Goal: Check status: Check status

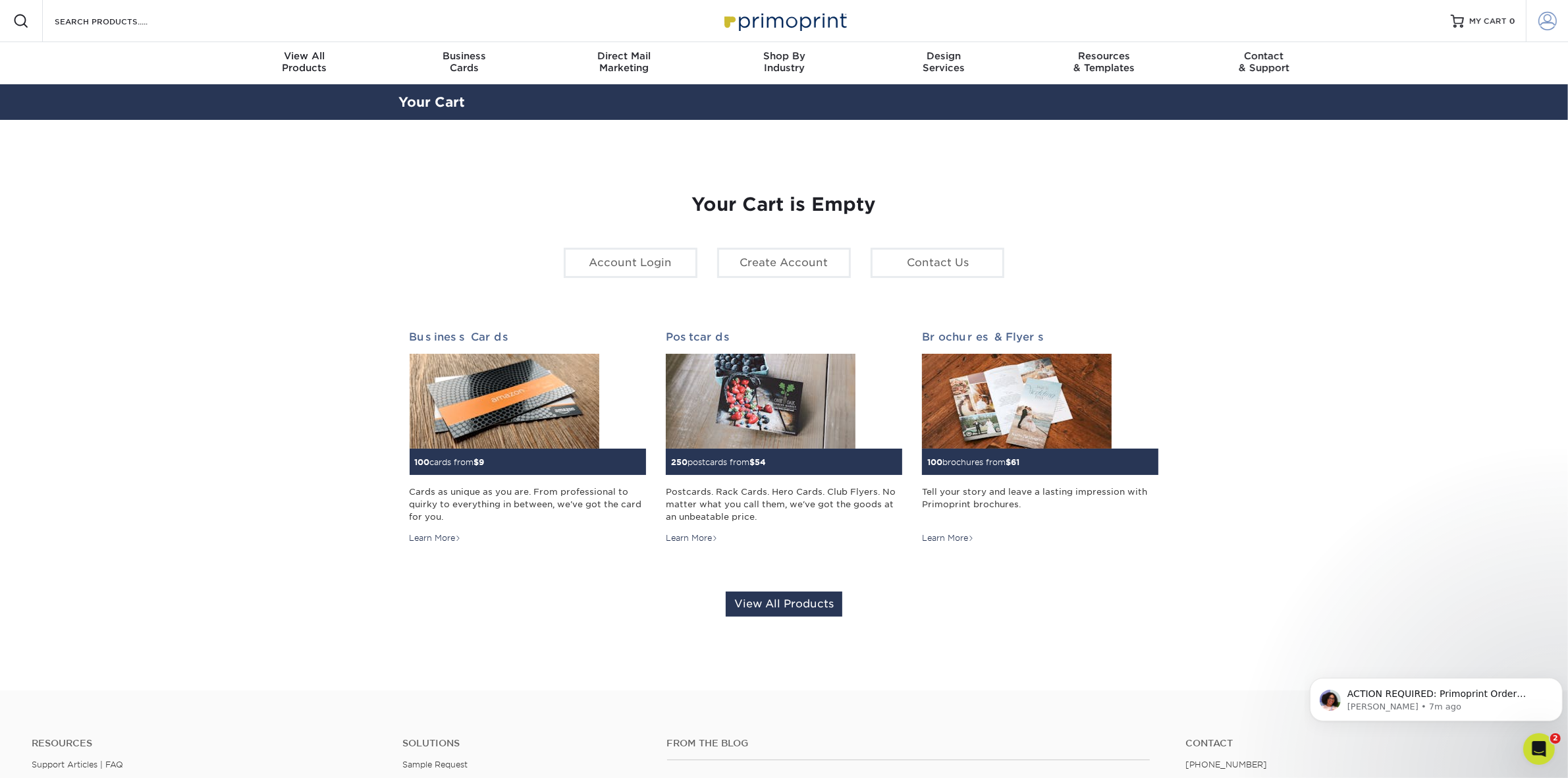
click at [1551, 20] on span at bounding box center [1547, 20] width 18 height 18
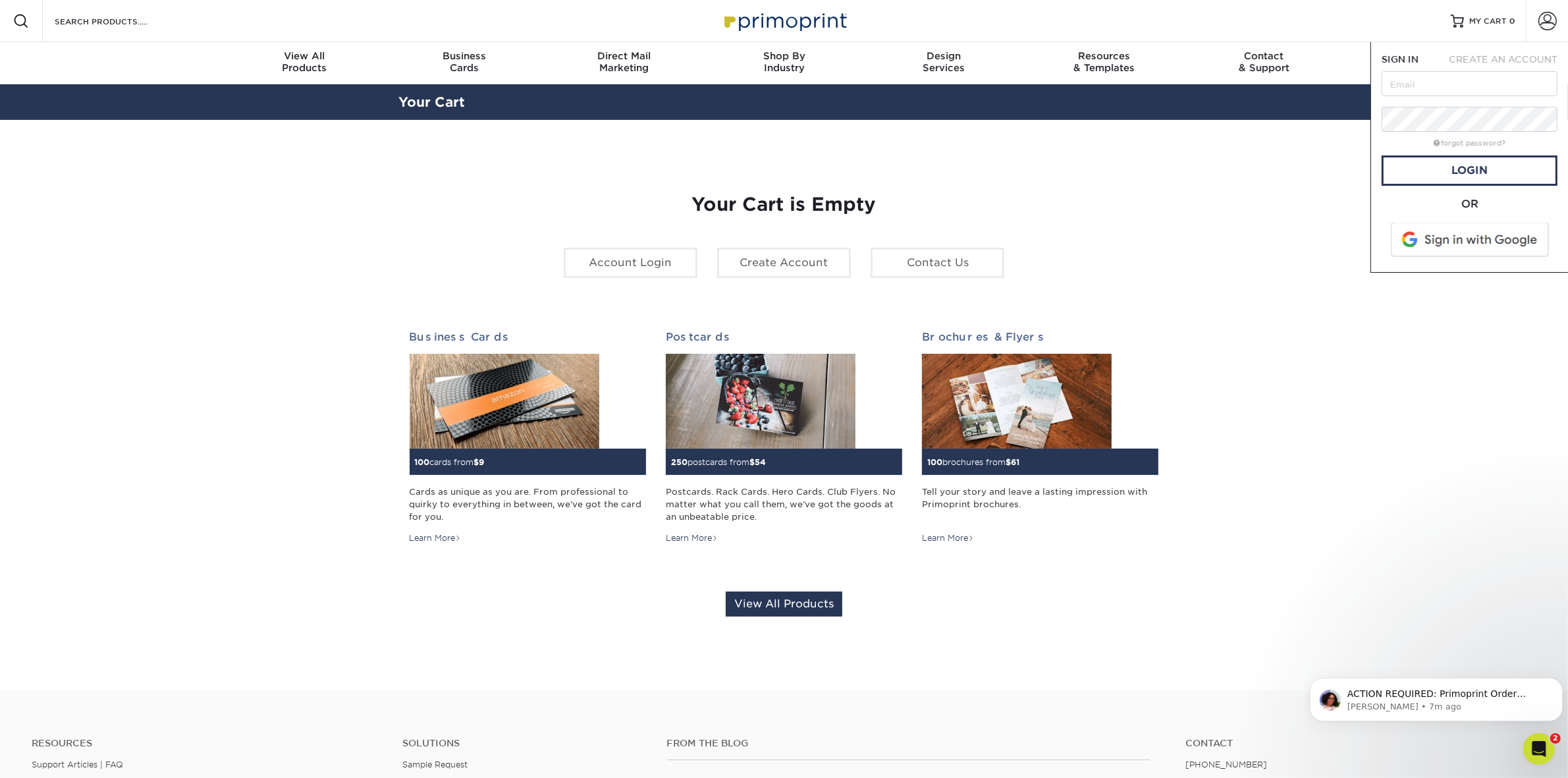
click at [1487, 234] on span at bounding box center [1470, 239] width 168 height 34
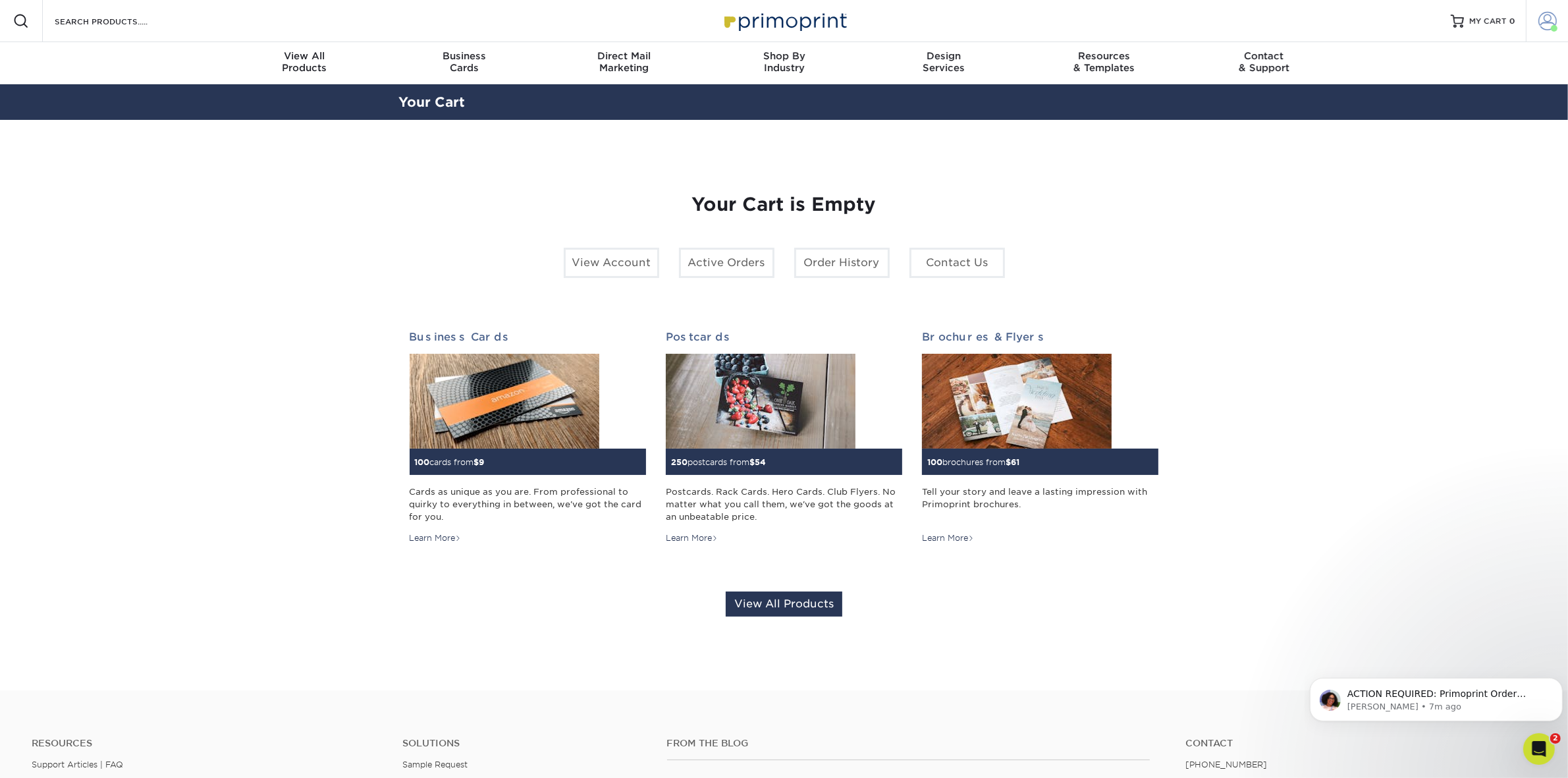
click at [1538, 20] on span at bounding box center [1547, 20] width 18 height 18
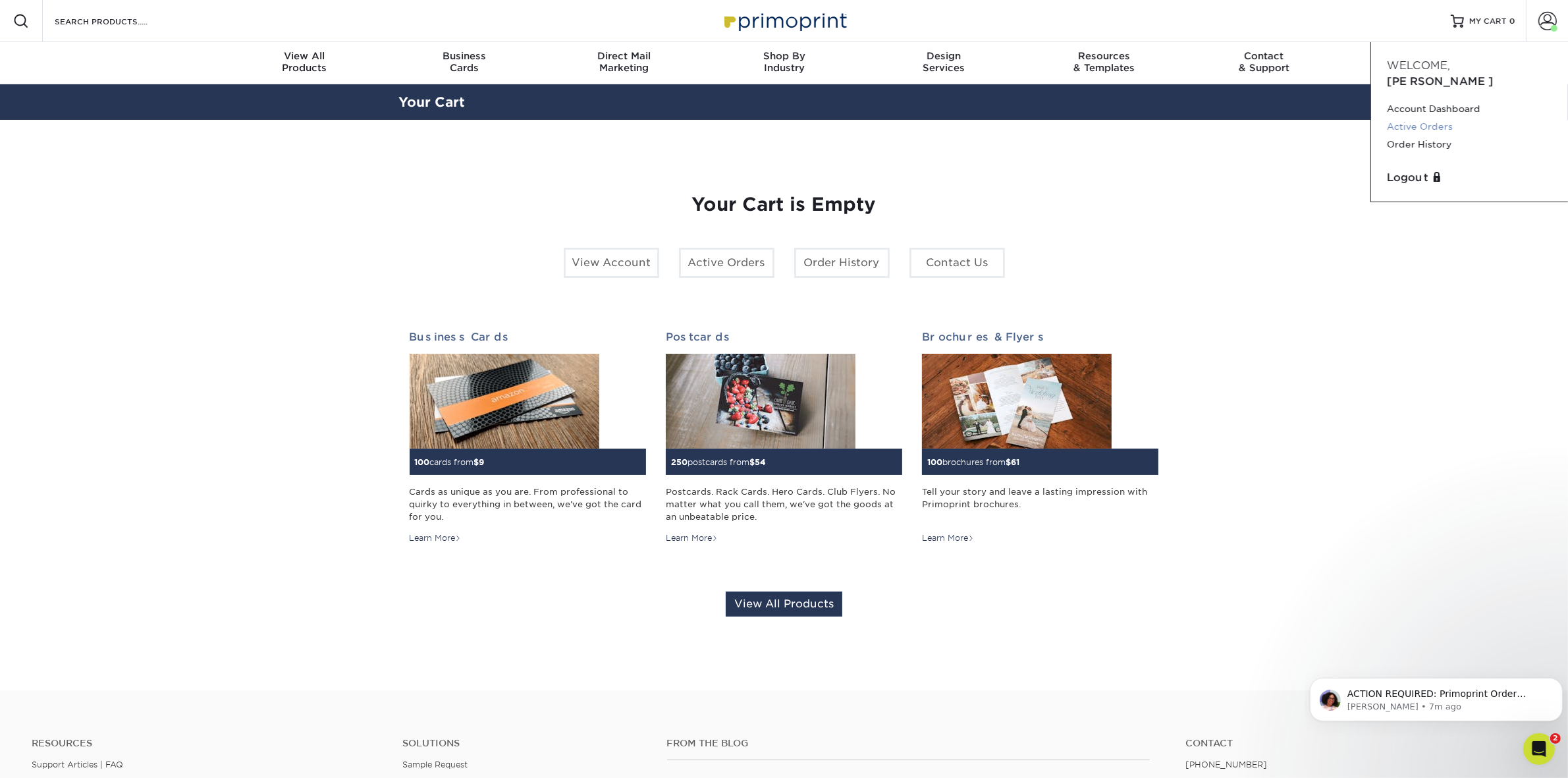
click at [1463, 118] on link "Active Orders" at bounding box center [1469, 127] width 165 height 18
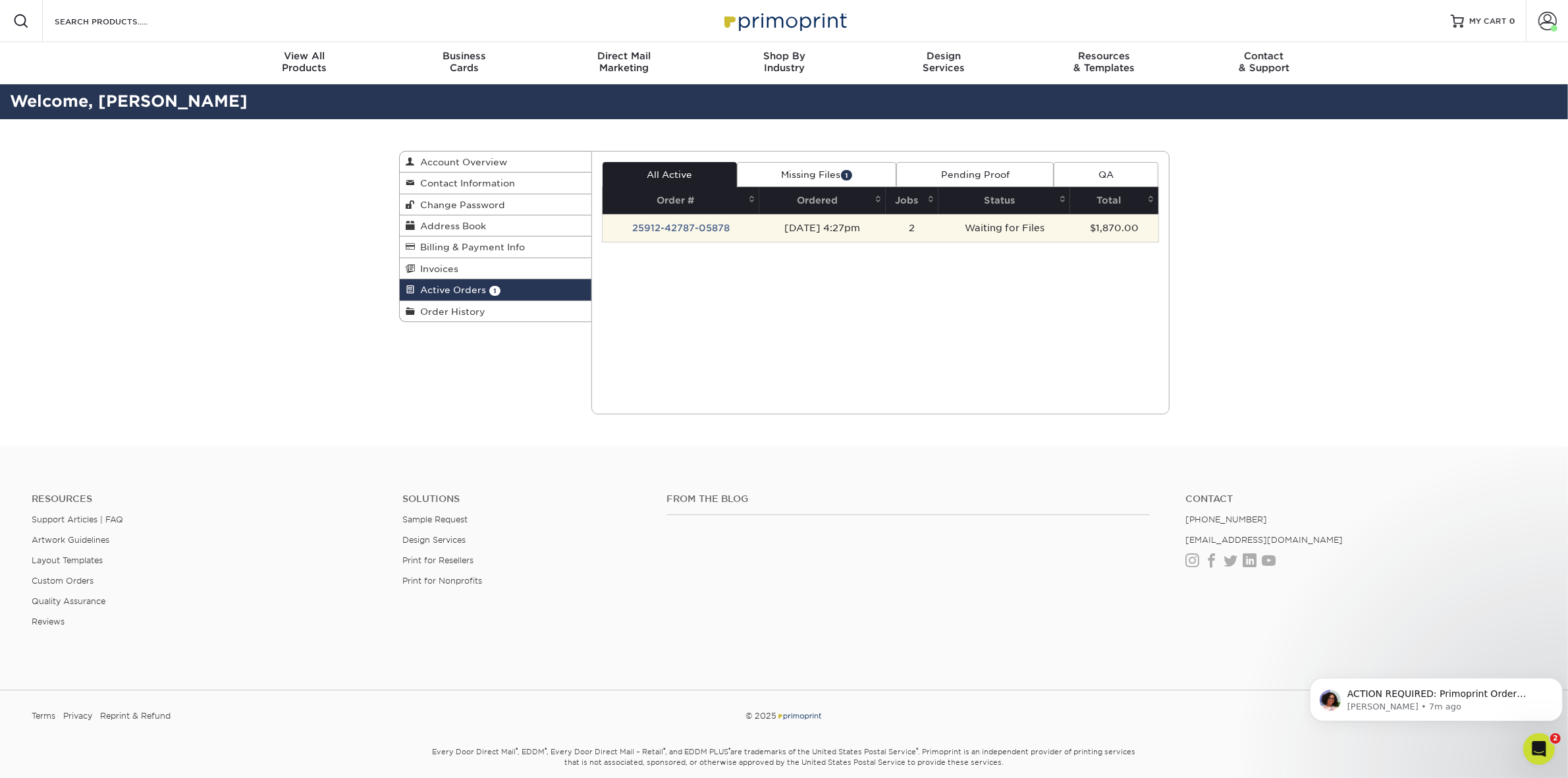
click at [788, 226] on td "[DATE] 4:27pm" at bounding box center [822, 228] width 125 height 28
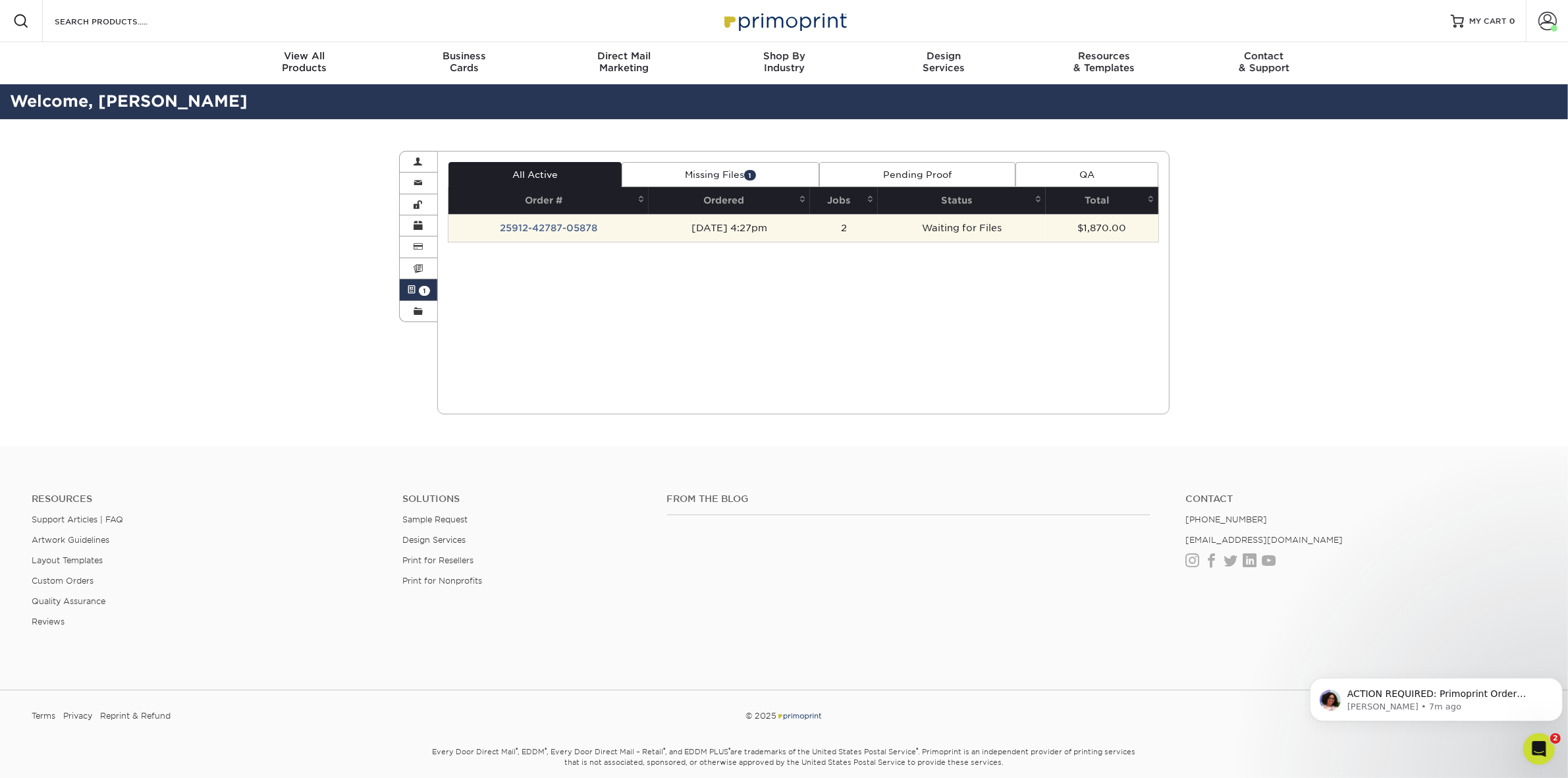
click at [560, 231] on td "25912-42787-05878" at bounding box center [549, 228] width 200 height 28
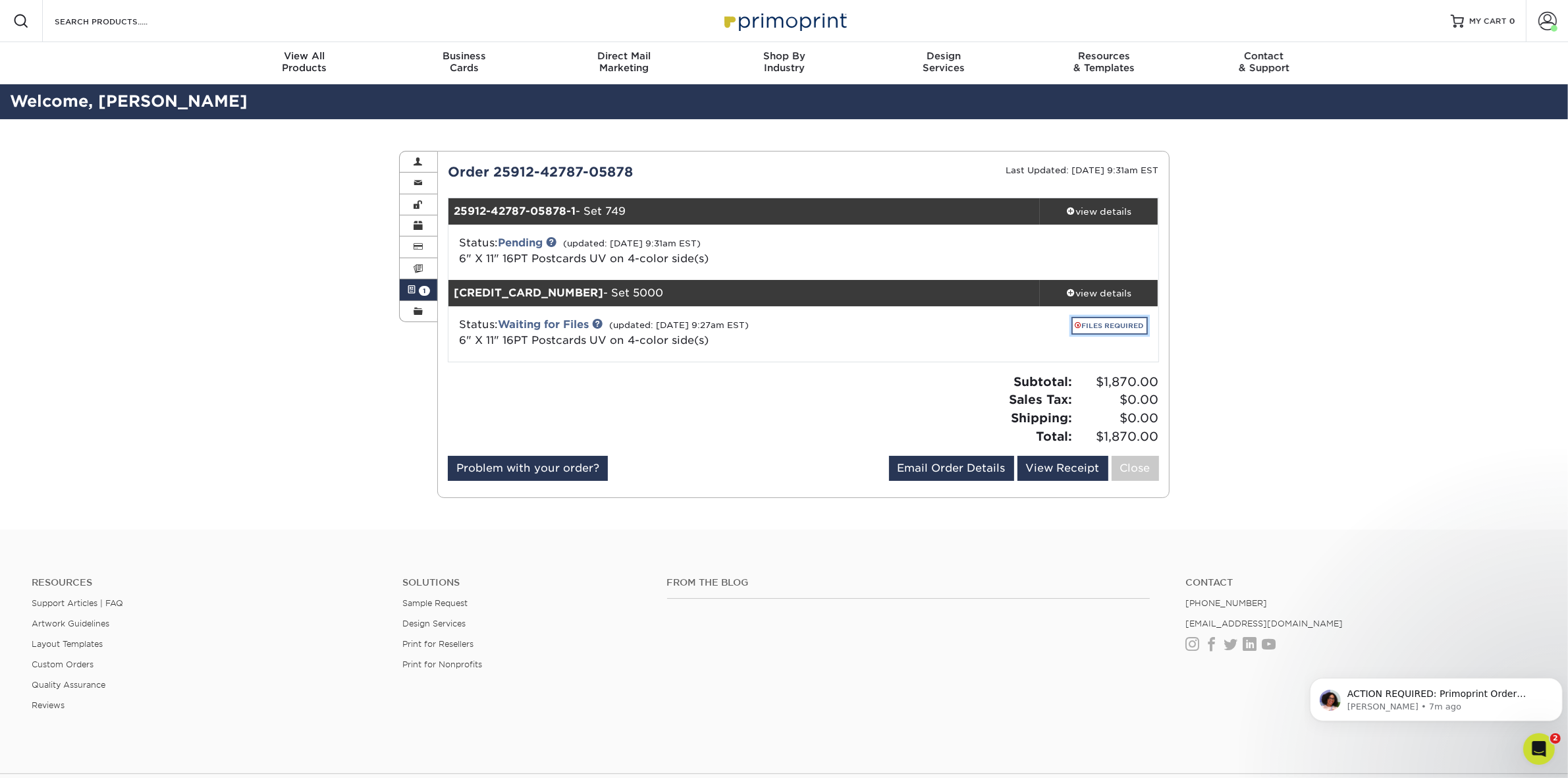
click at [1113, 325] on link "FILES REQUIRED" at bounding box center [1109, 326] width 77 height 18
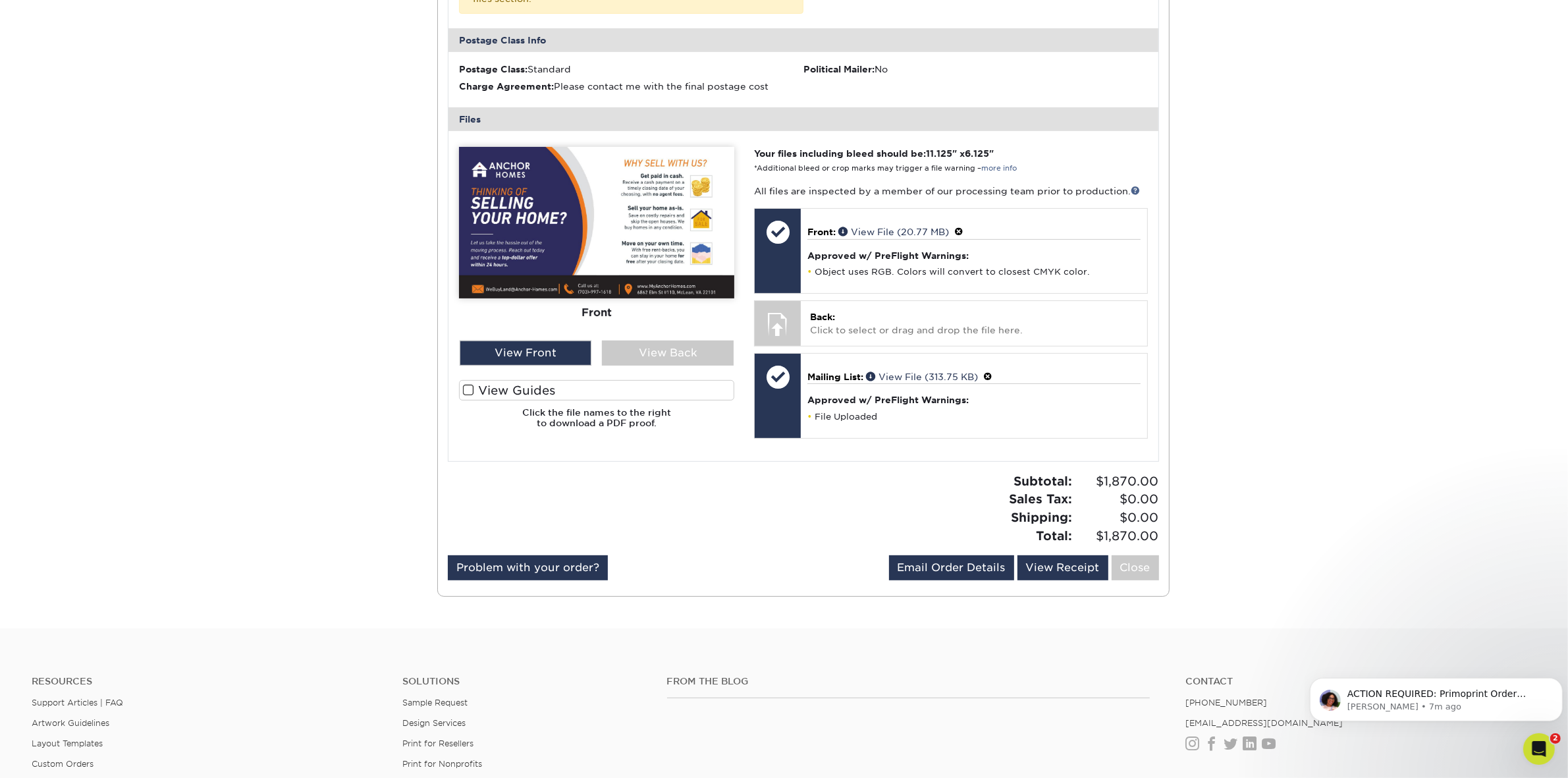
scroll to position [549, 0]
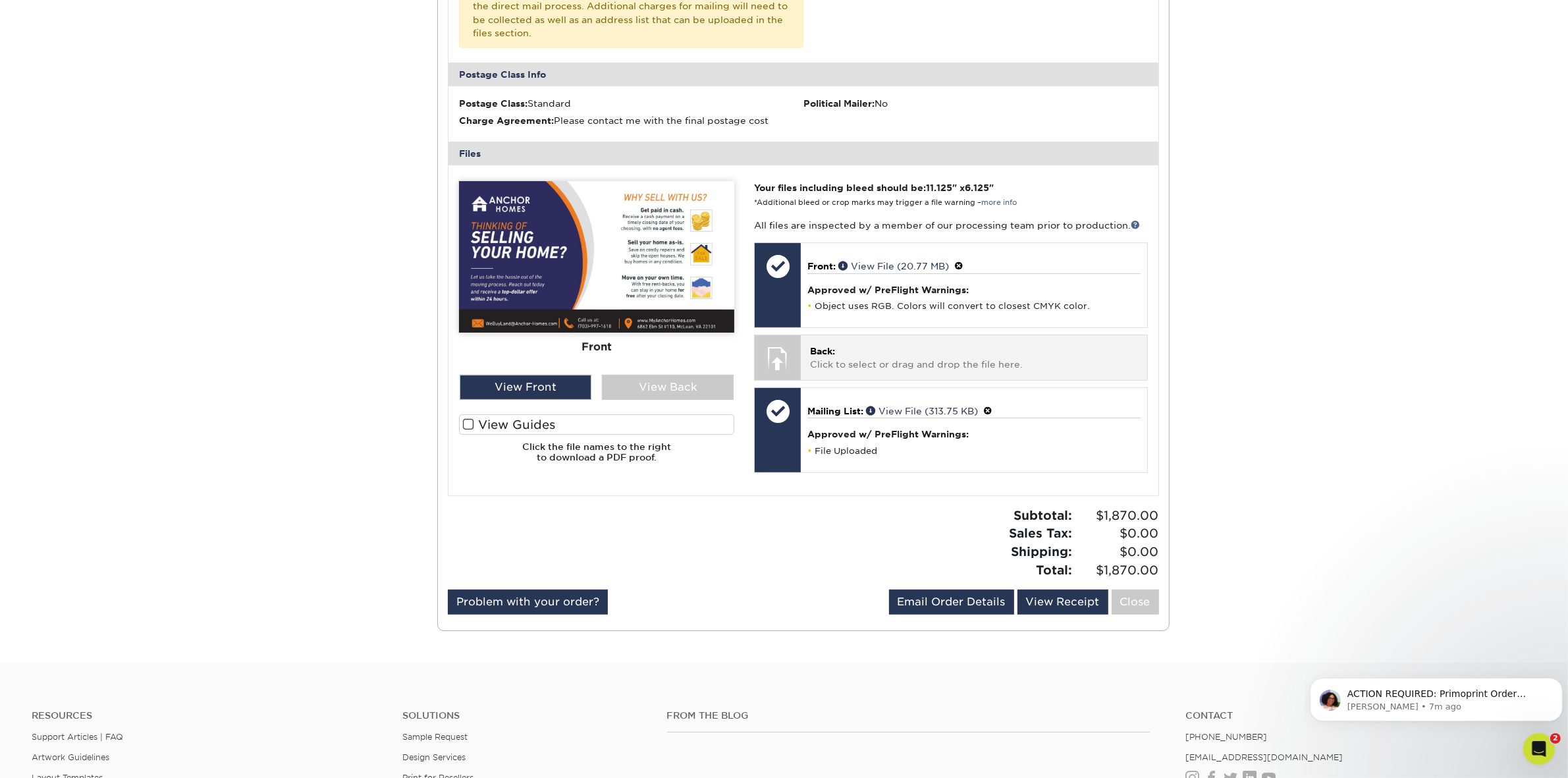
click at [857, 346] on p "Back: Click to select or drag and drop the file here." at bounding box center [973, 358] width 327 height 27
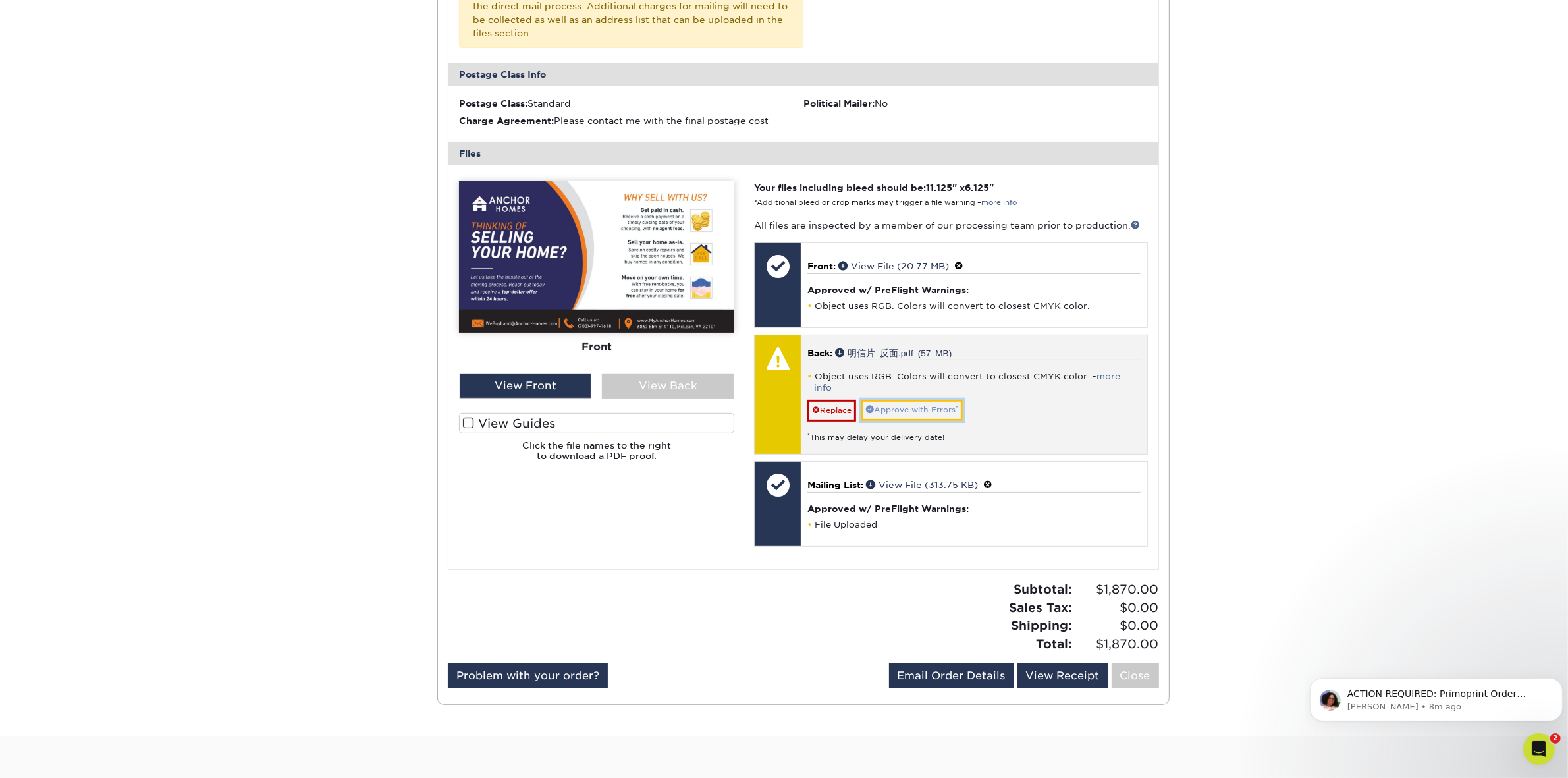
click at [933, 402] on link "Approve with Errors *" at bounding box center [911, 410] width 101 height 20
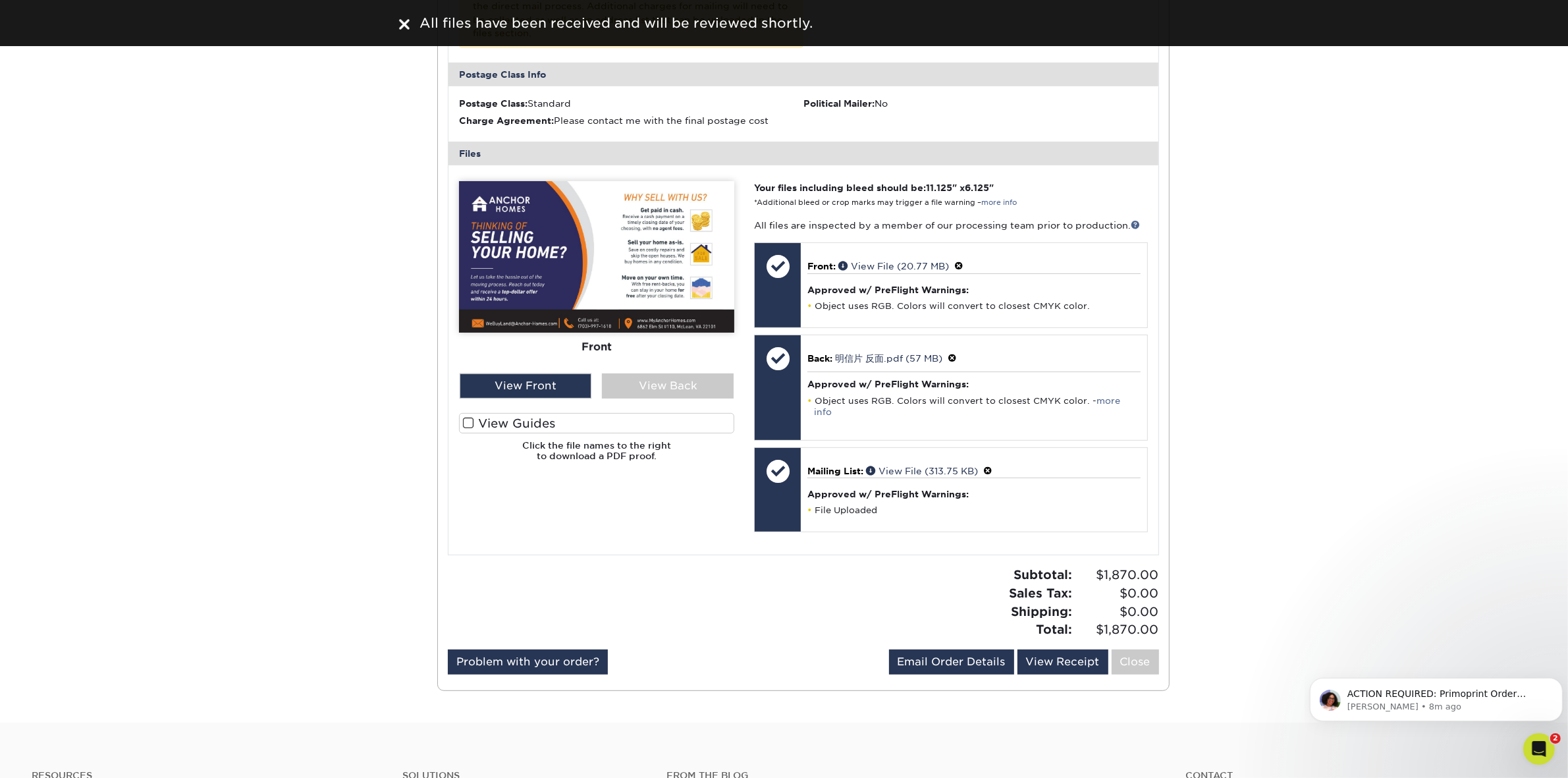
click at [634, 422] on label "View Guides" at bounding box center [596, 423] width 275 height 20
click at [0, 0] on input "View Guides" at bounding box center [0, 0] width 0 height 0
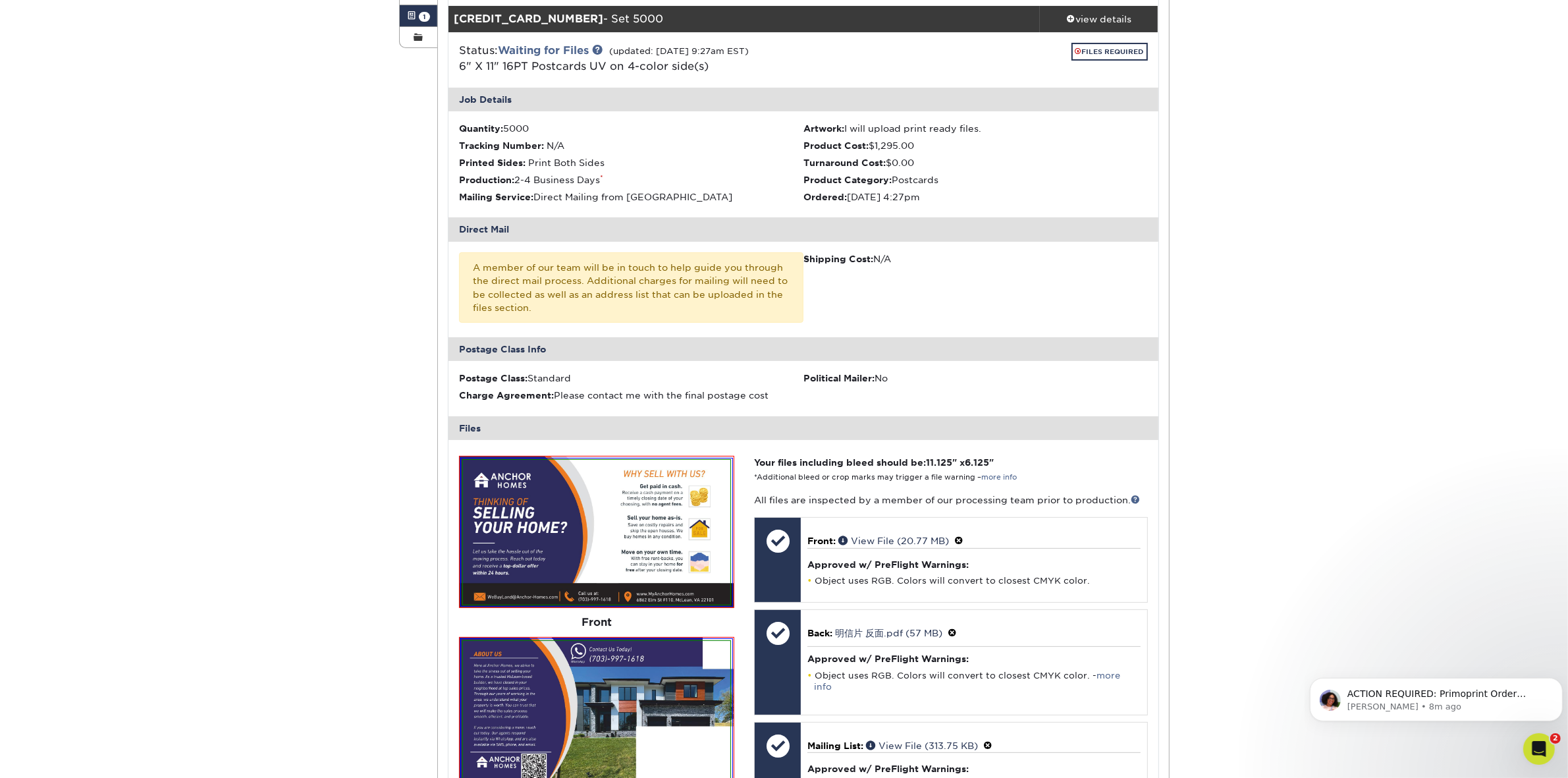
scroll to position [823, 0]
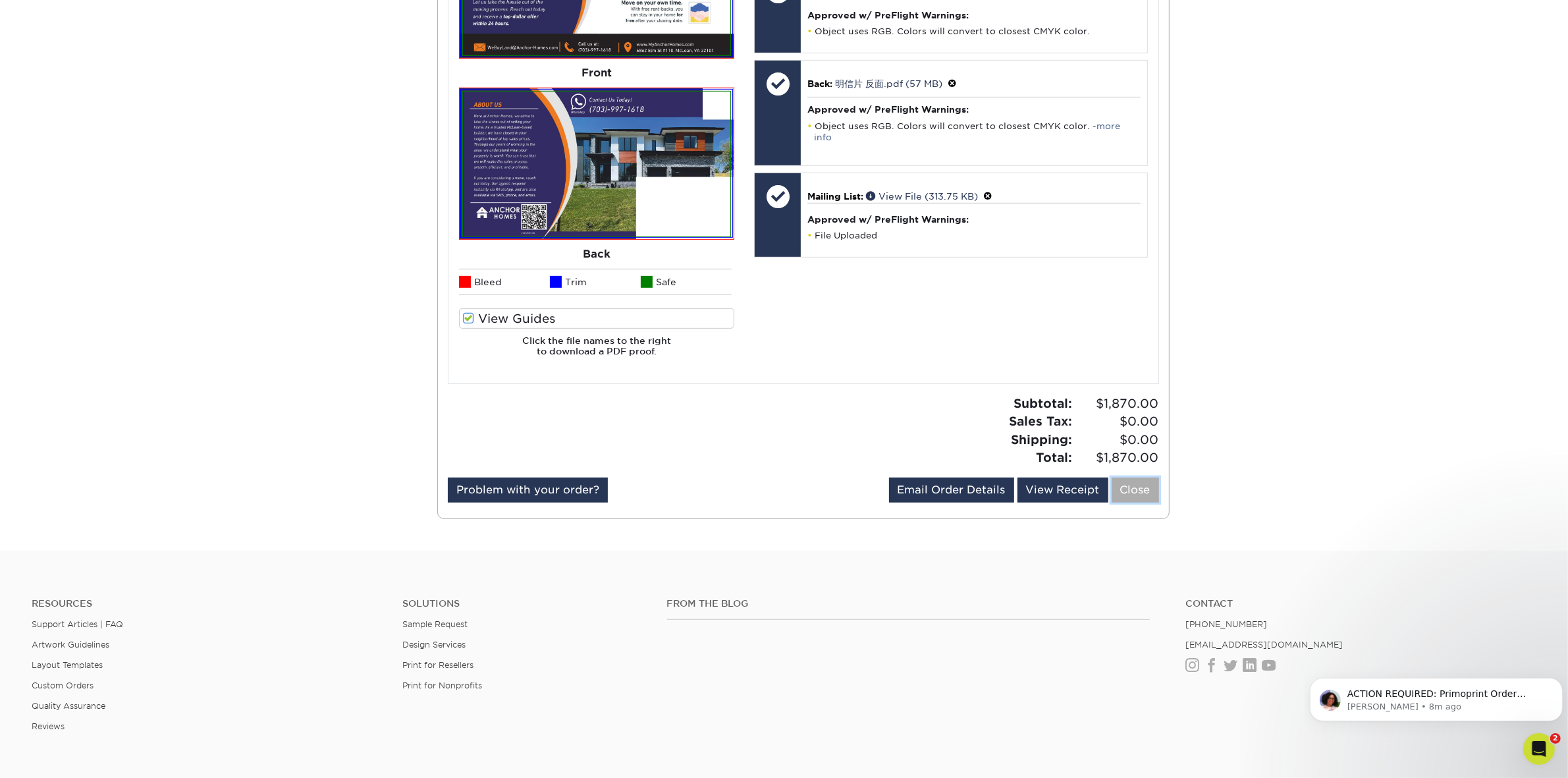
click at [1136, 496] on link "Close" at bounding box center [1135, 490] width 47 height 25
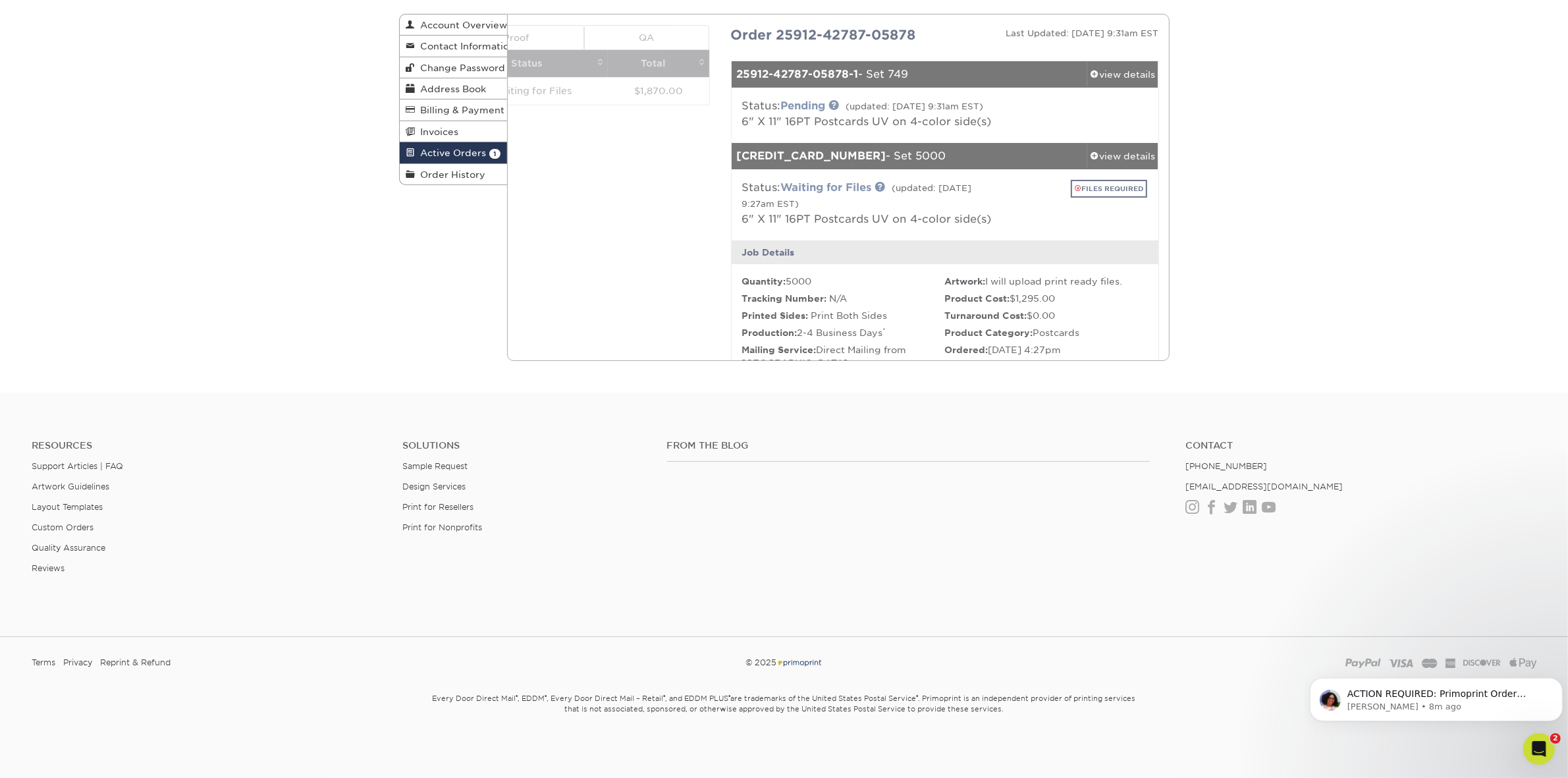
scroll to position [0, 0]
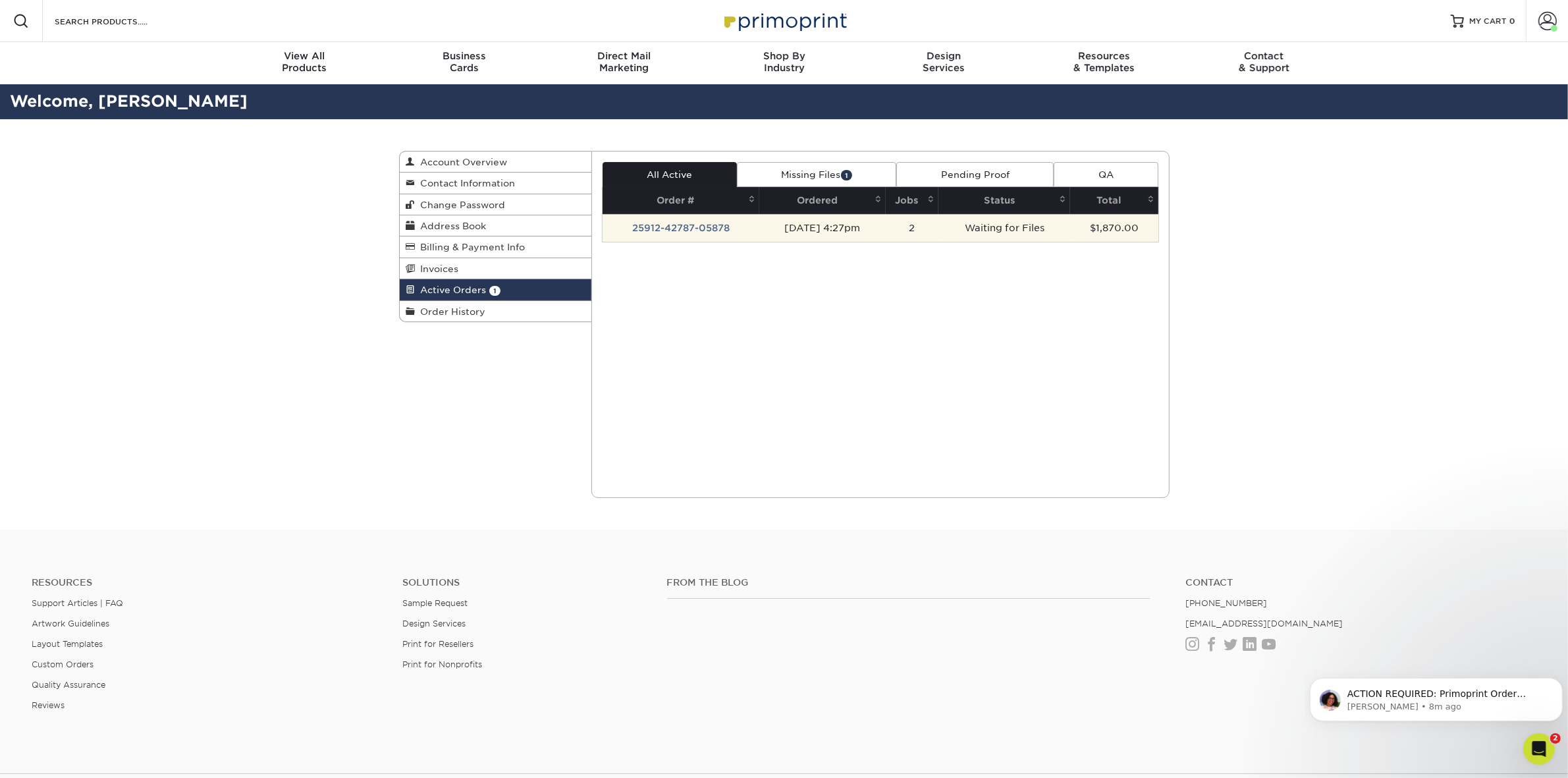
click at [932, 224] on td "2" at bounding box center [912, 228] width 53 height 28
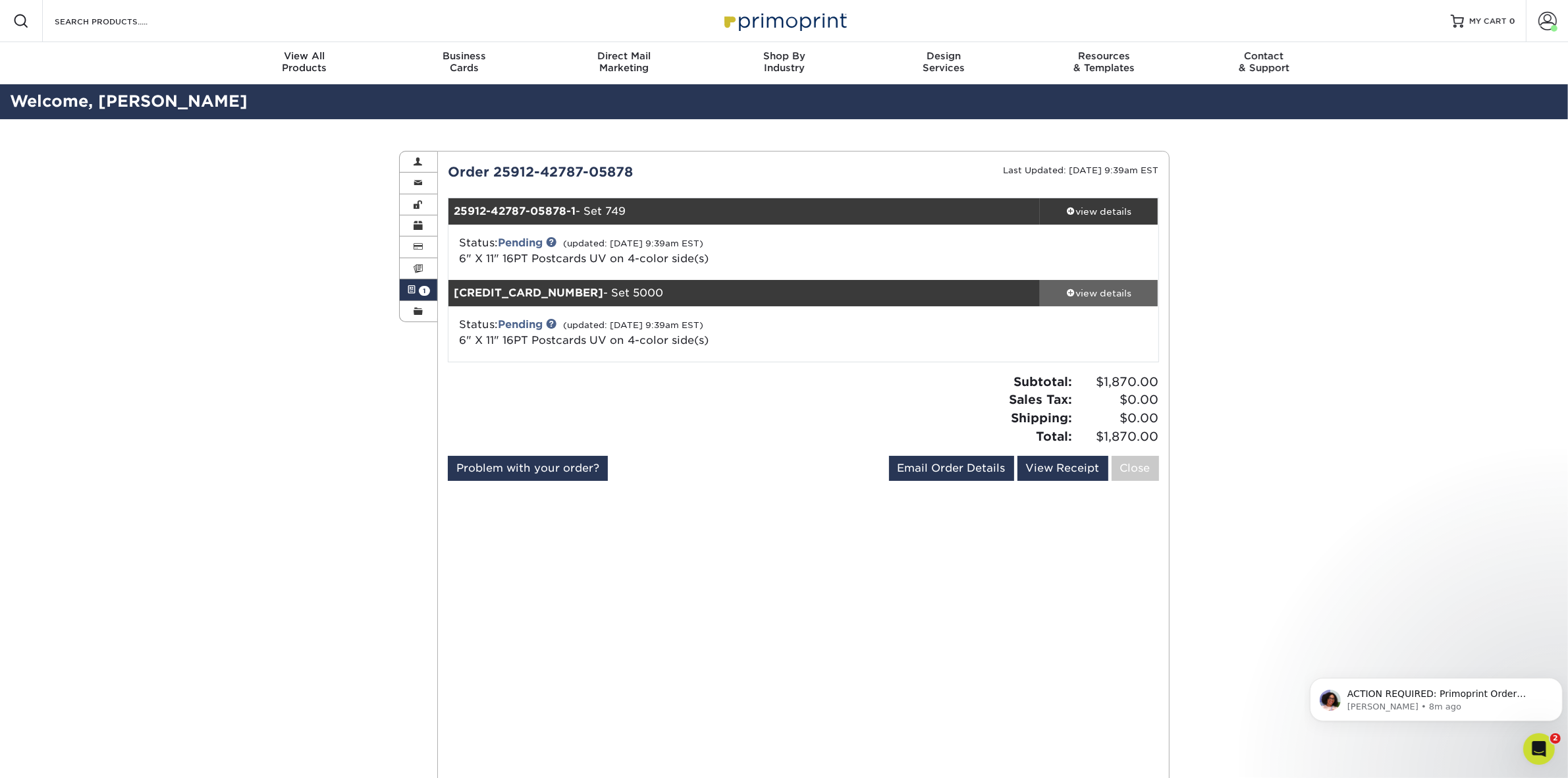
click at [1113, 292] on div "view details" at bounding box center [1099, 293] width 118 height 13
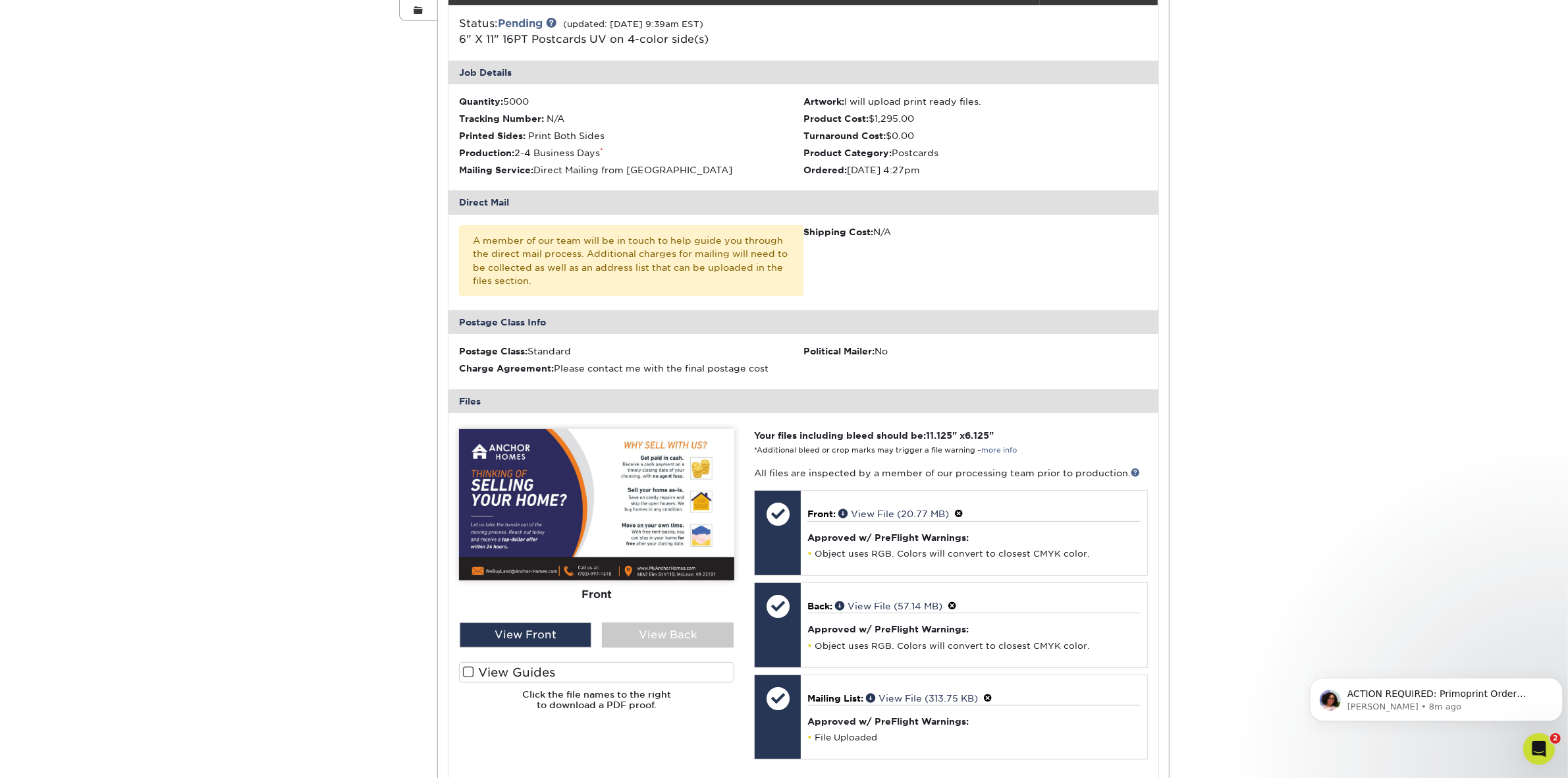
scroll to position [549, 0]
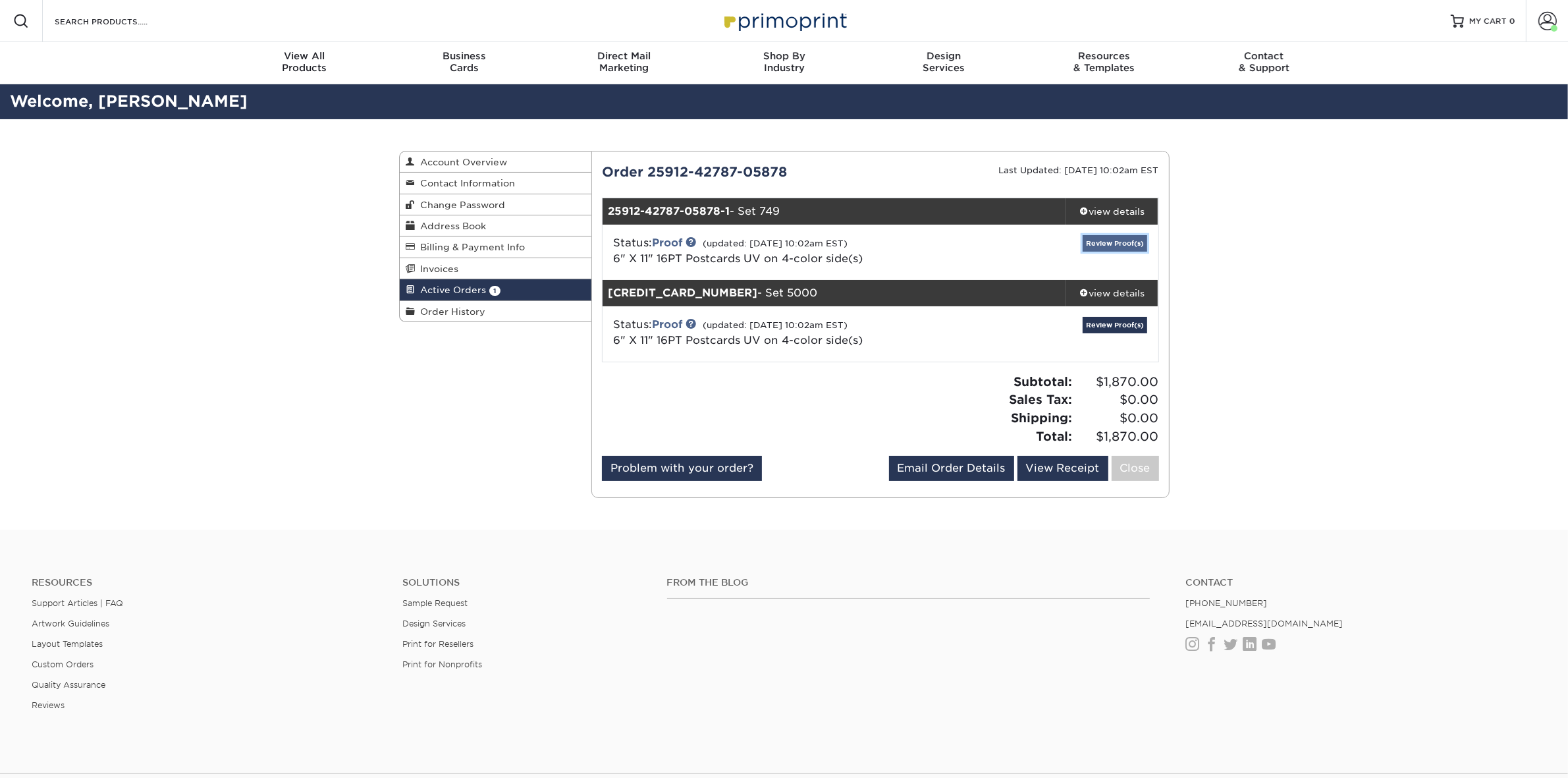
click at [1121, 235] on link "Review Proof(s)" at bounding box center [1114, 243] width 64 height 17
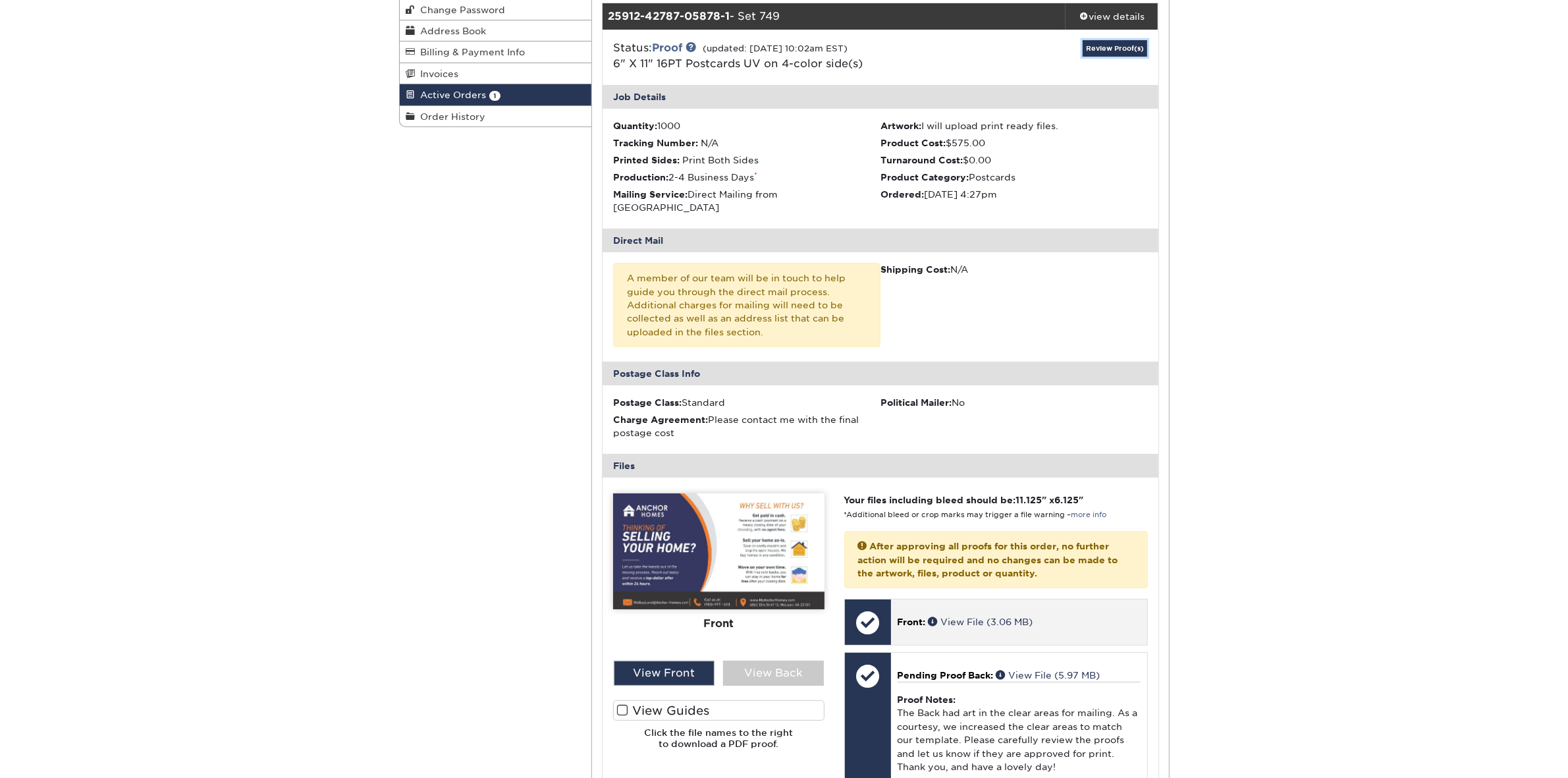
scroll to position [274, 0]
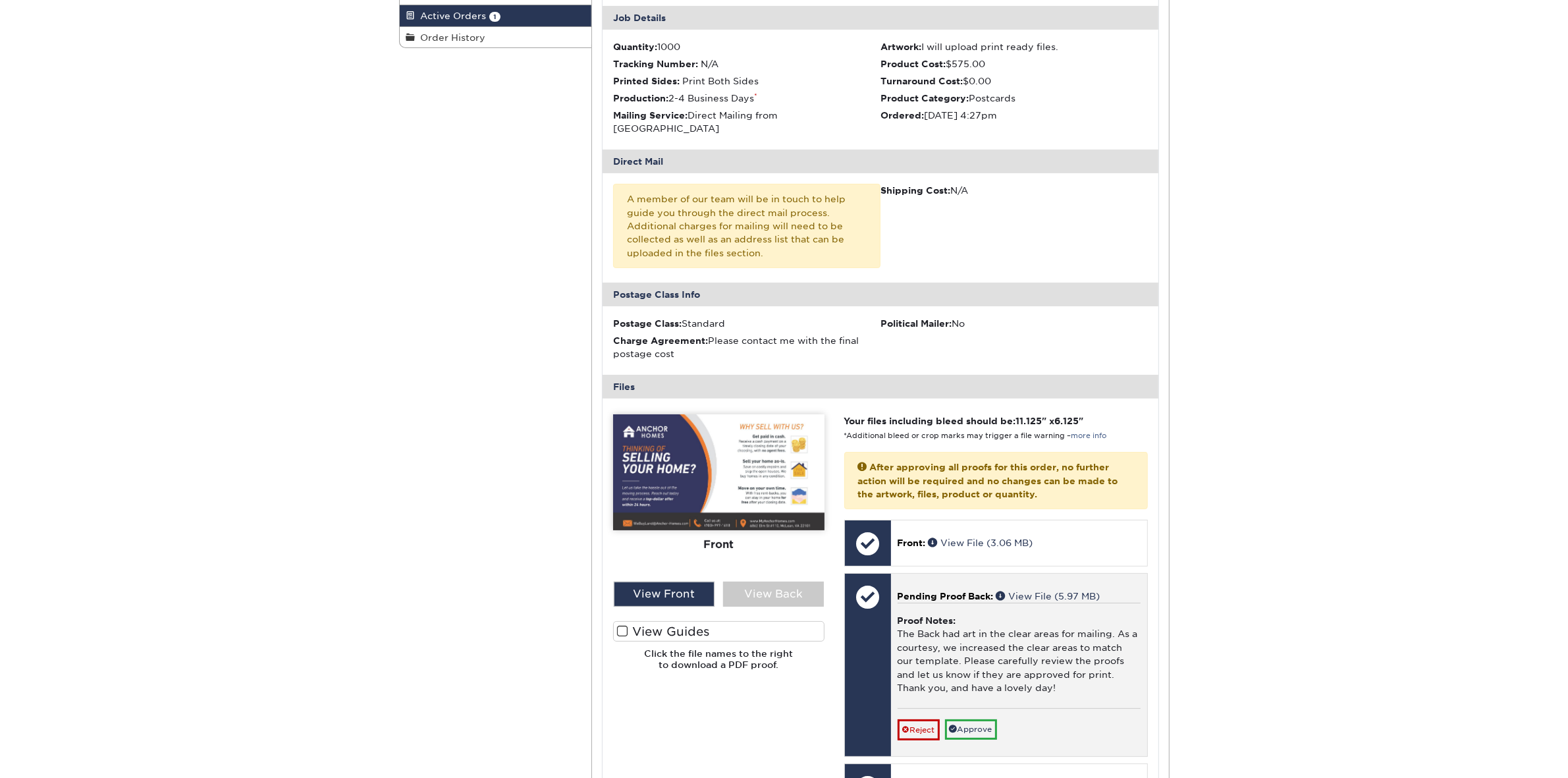
click at [932, 630] on div "Proof Notes: The Back had art in the clear areas for mailing. As a courtesy, we…" at bounding box center [1019, 655] width 243 height 105
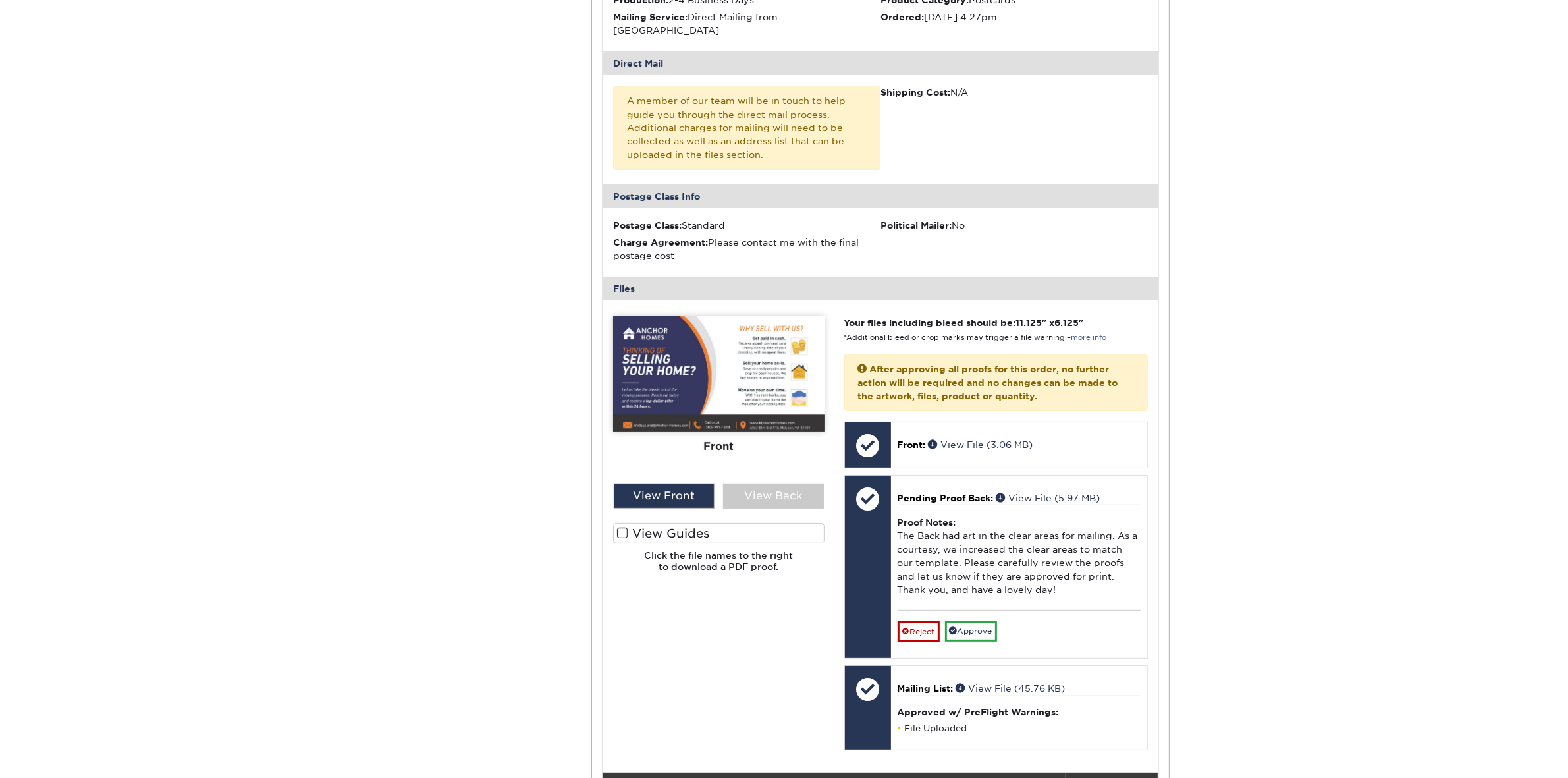
scroll to position [412, 0]
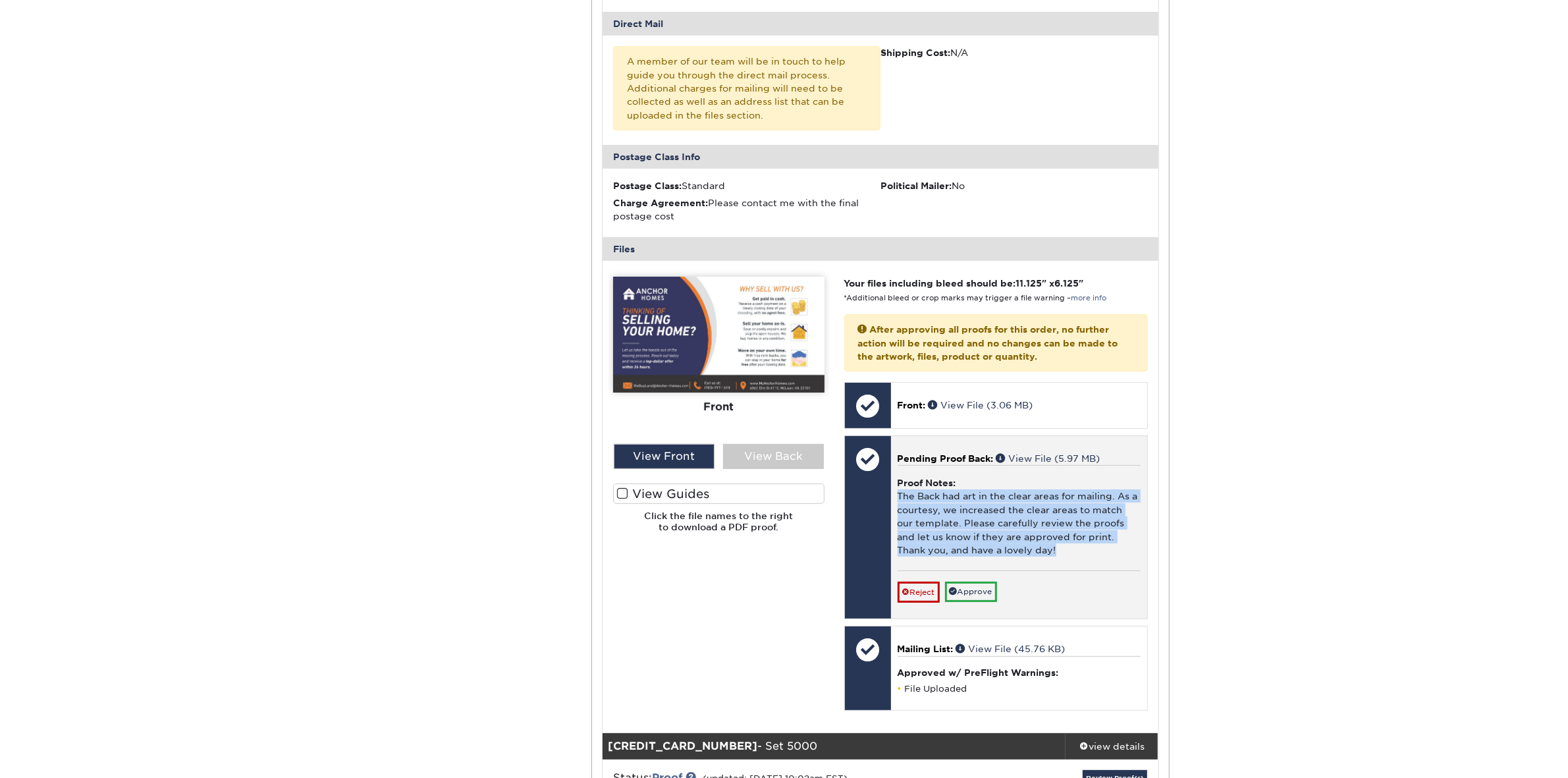
drag, startPoint x: 1077, startPoint y: 535, endPoint x: 894, endPoint y: 479, distance: 191.4
click at [894, 479] on div "Pending Proof Back: View File (5.97 MB) Proof Notes: The Back had art in the cl…" at bounding box center [1019, 527] width 256 height 182
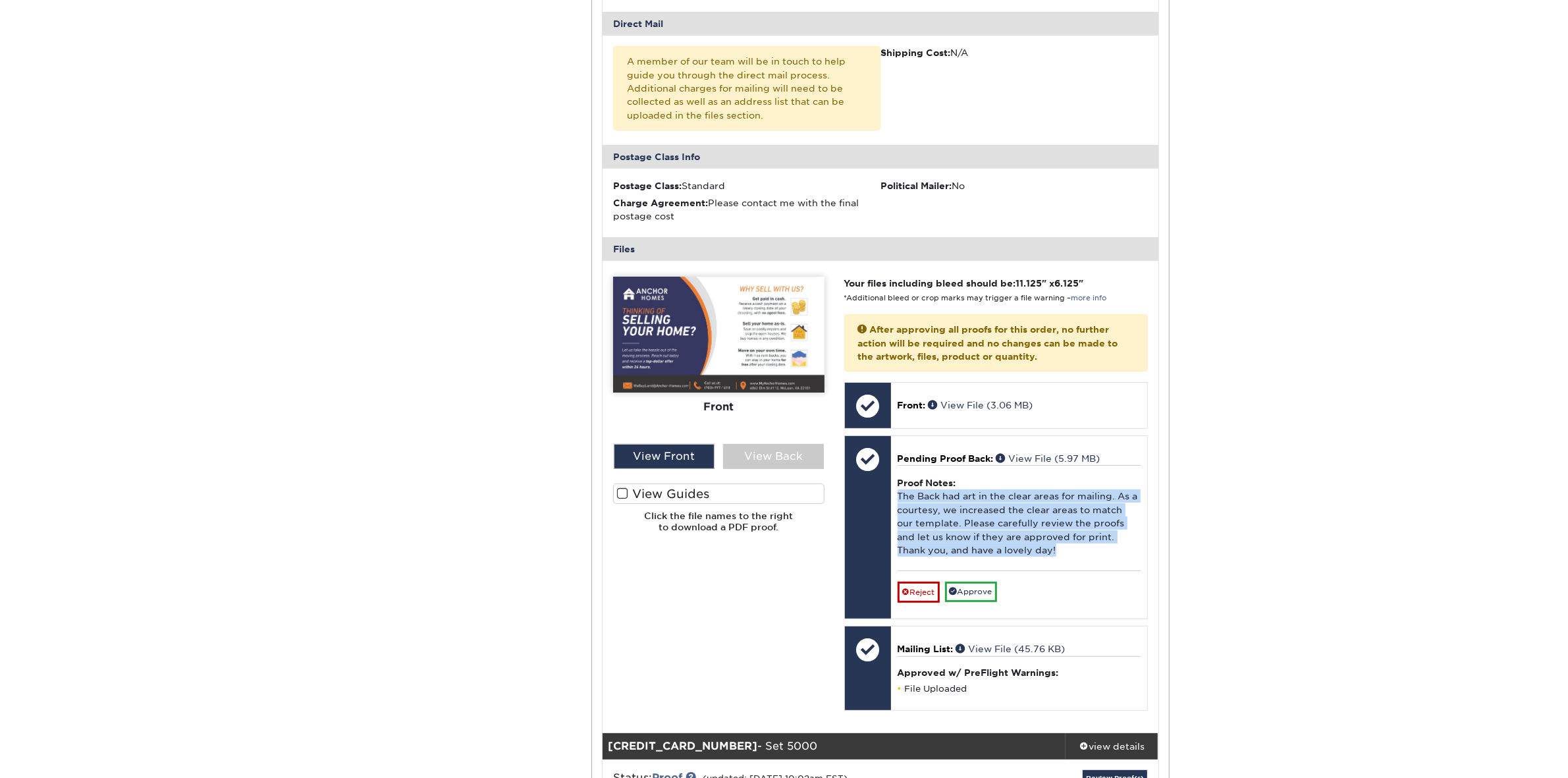
copy div "The Back had art in the clear areas for mailing. As a courtesy, we increased th…"
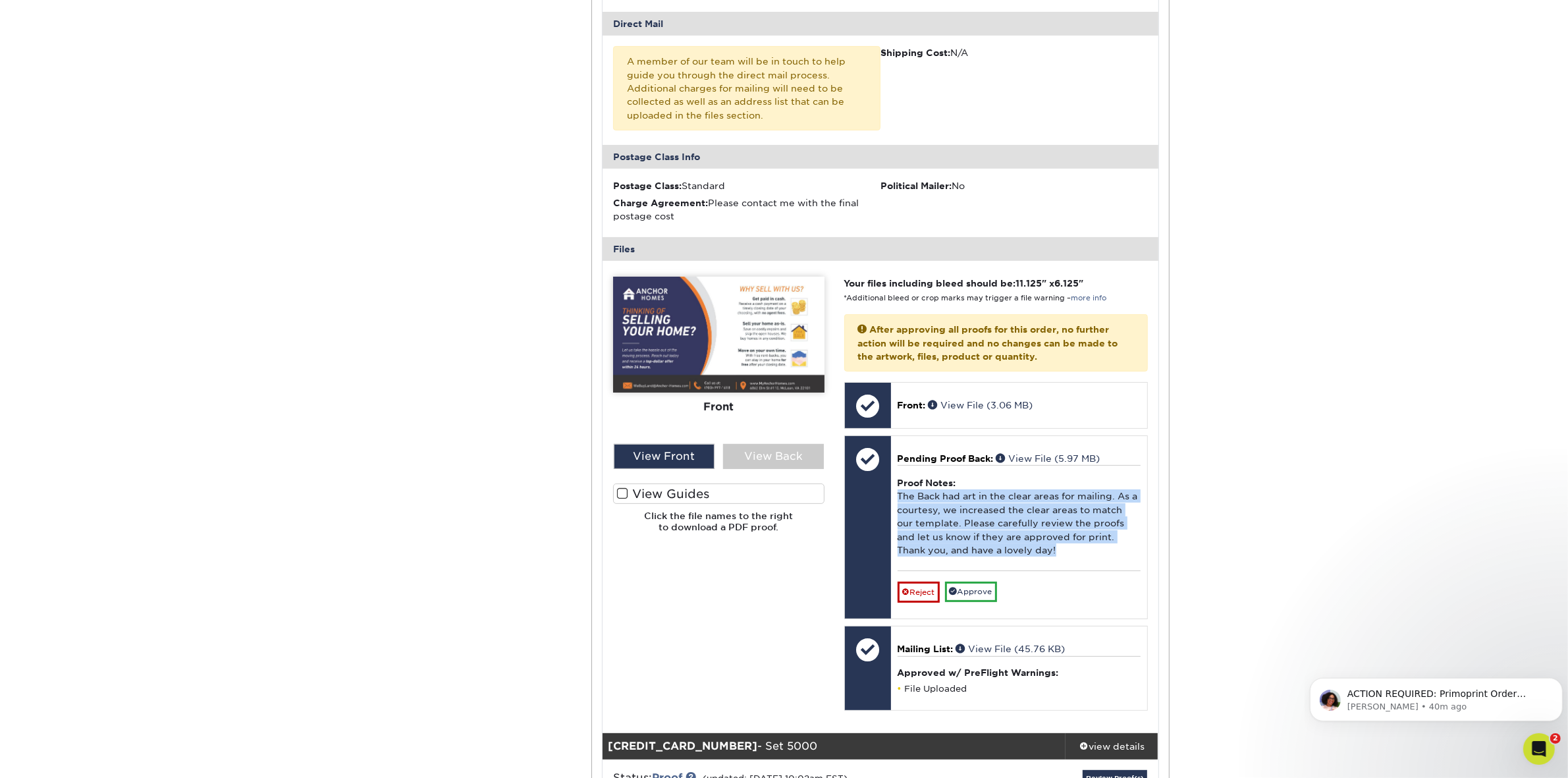
scroll to position [0, 0]
click at [768, 444] on div "View Back" at bounding box center [773, 456] width 101 height 25
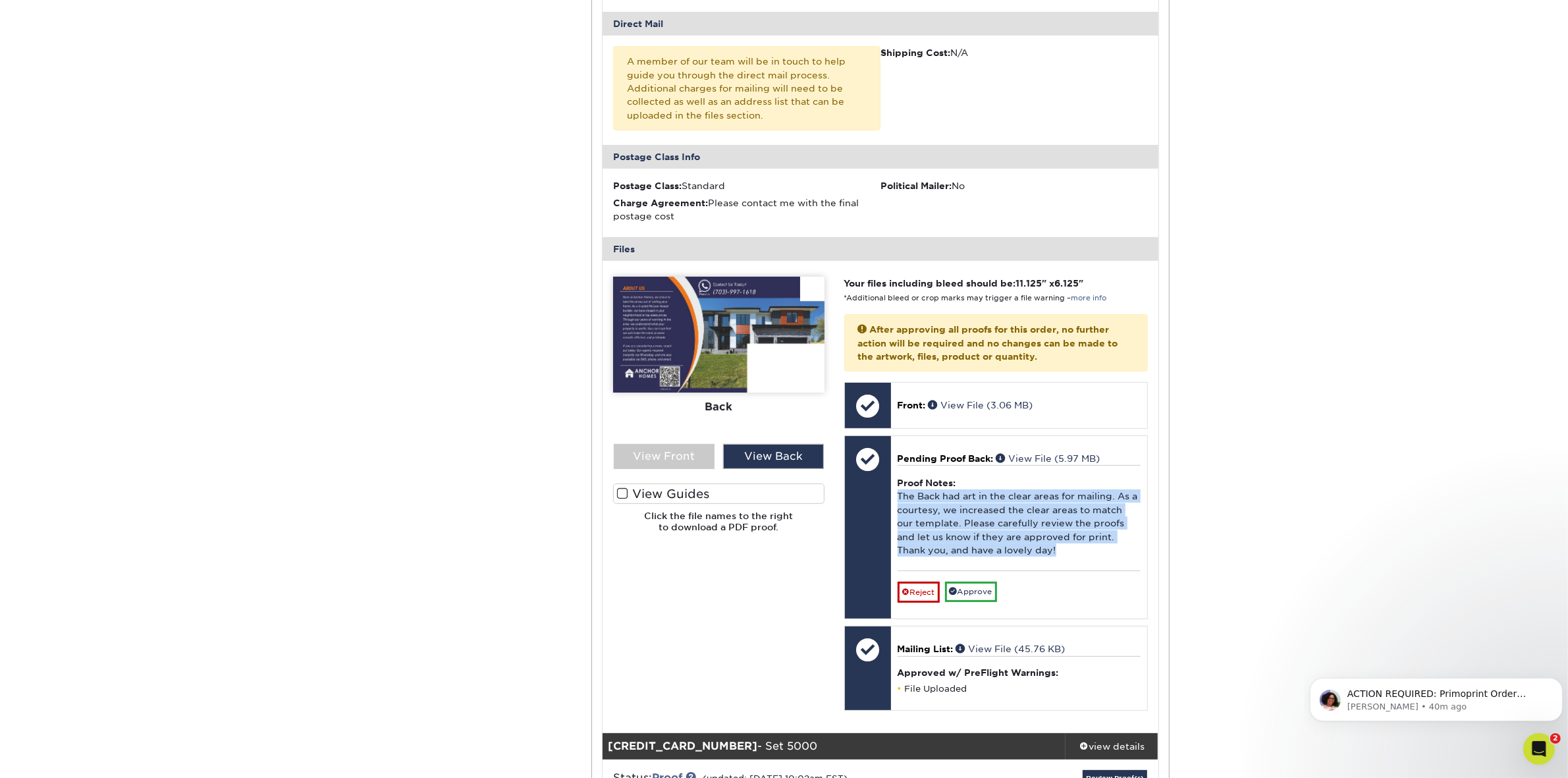
click at [669, 483] on label "View Guides" at bounding box center [719, 493] width 212 height 20
click at [0, 0] on input "View Guides" at bounding box center [0, 0] width 0 height 0
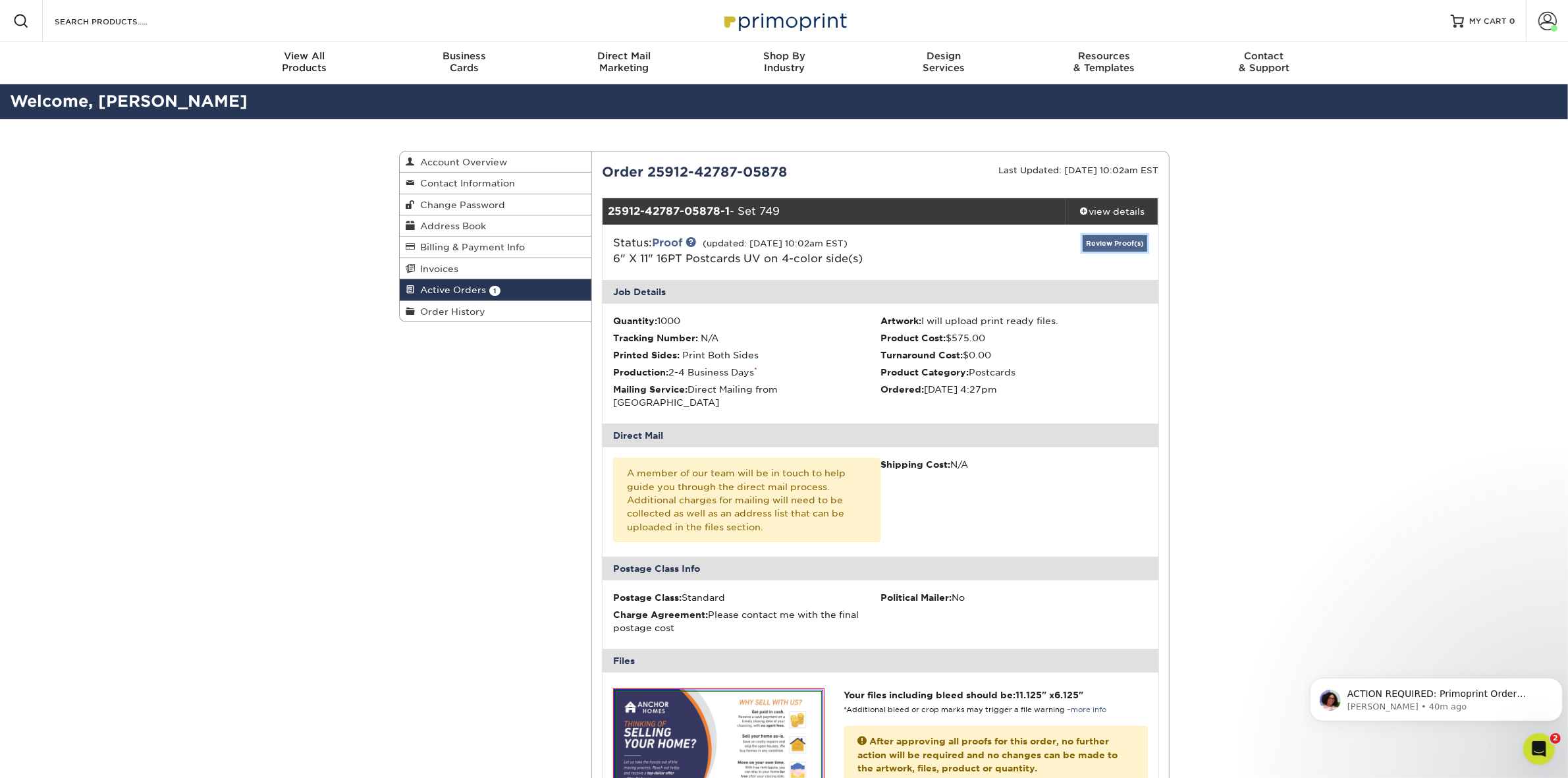
click at [1124, 242] on link "Review Proof(s)" at bounding box center [1114, 243] width 64 height 17
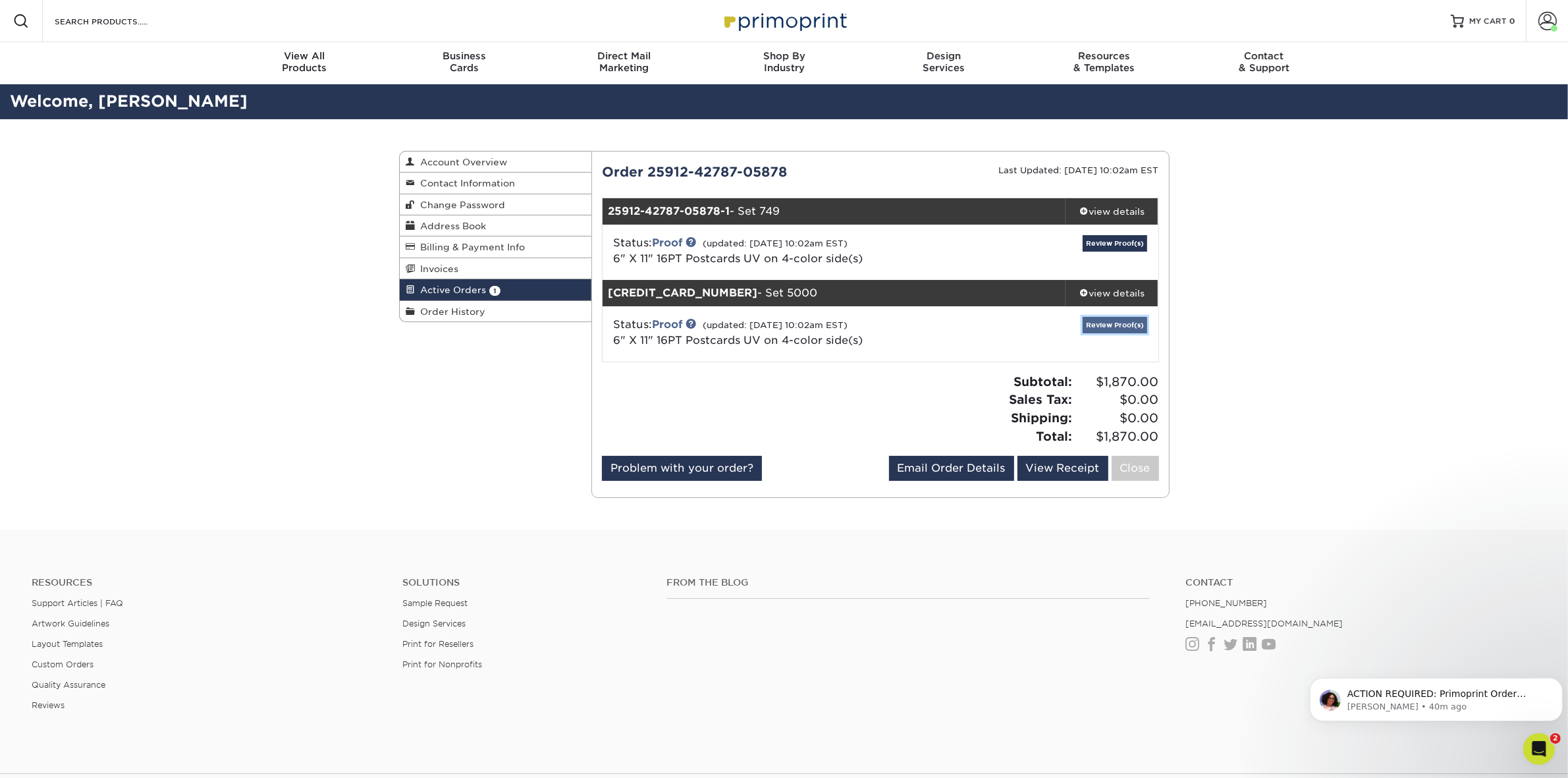
click at [1120, 320] on link "Review Proof(s)" at bounding box center [1114, 325] width 64 height 17
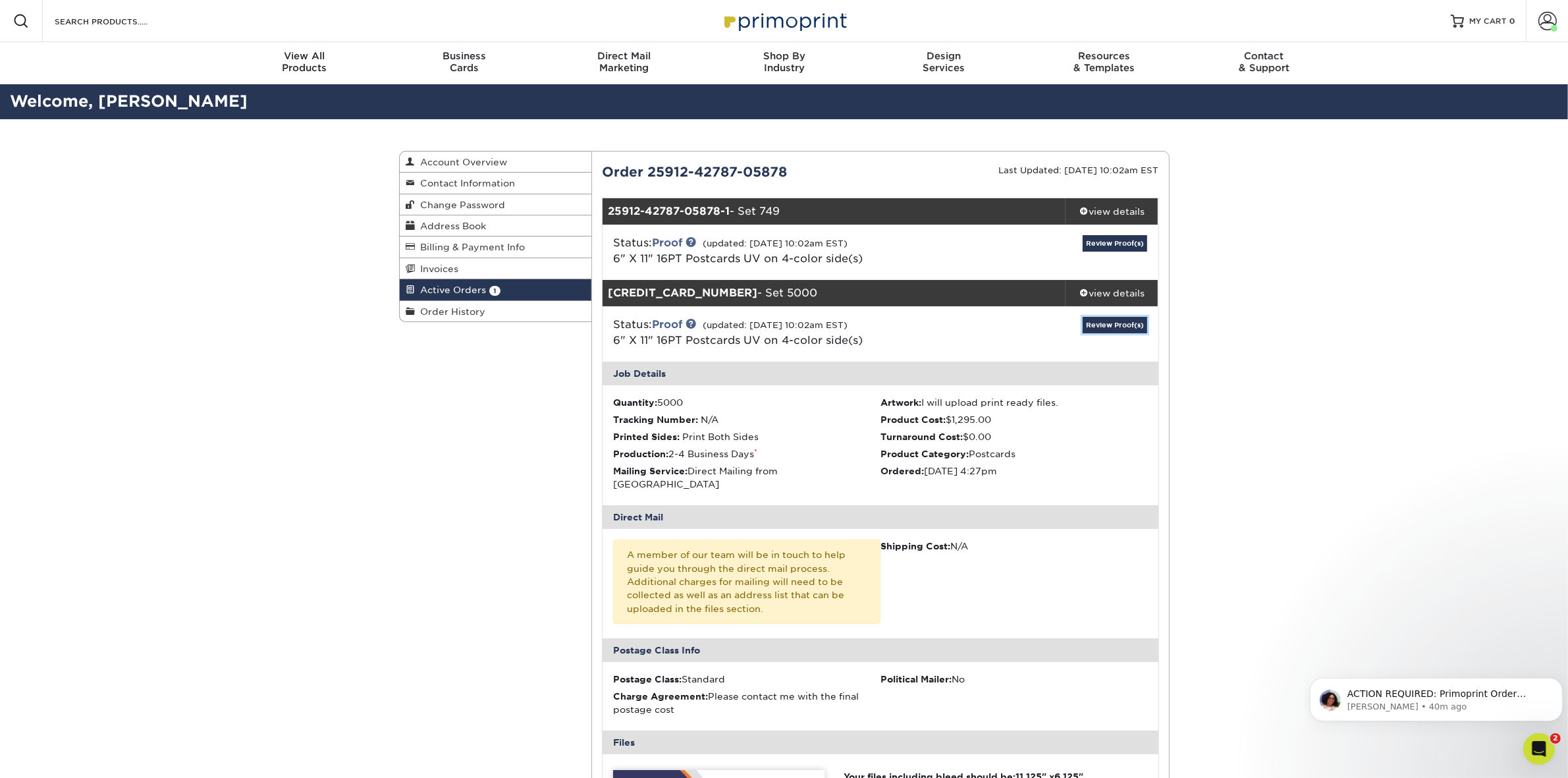
scroll to position [549, 0]
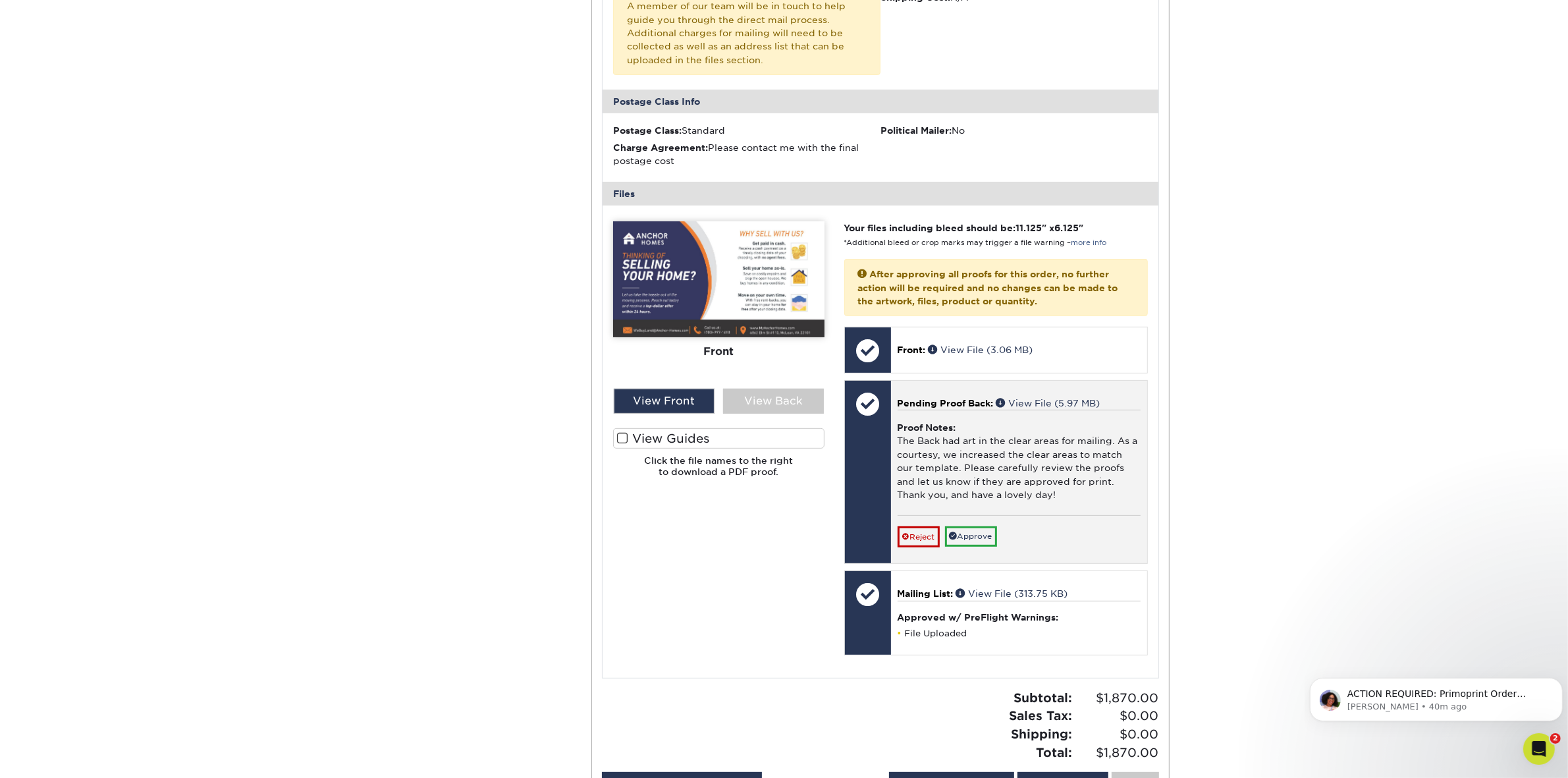
click at [1006, 439] on div "Proof Notes: The Back had art in the clear areas for mailing. As a courtesy, we…" at bounding box center [1019, 462] width 243 height 105
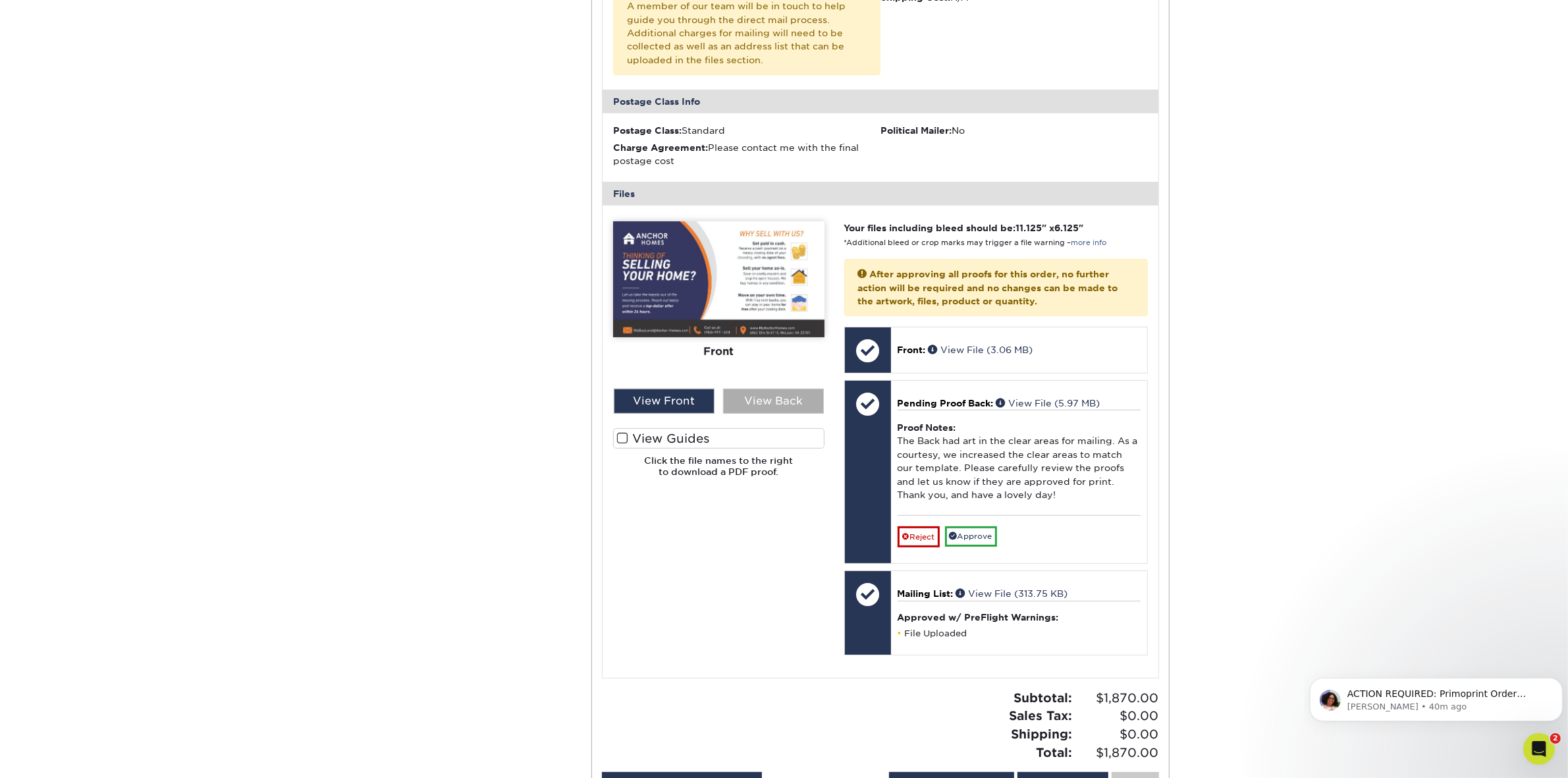
click at [762, 393] on div "View Back" at bounding box center [773, 401] width 101 height 25
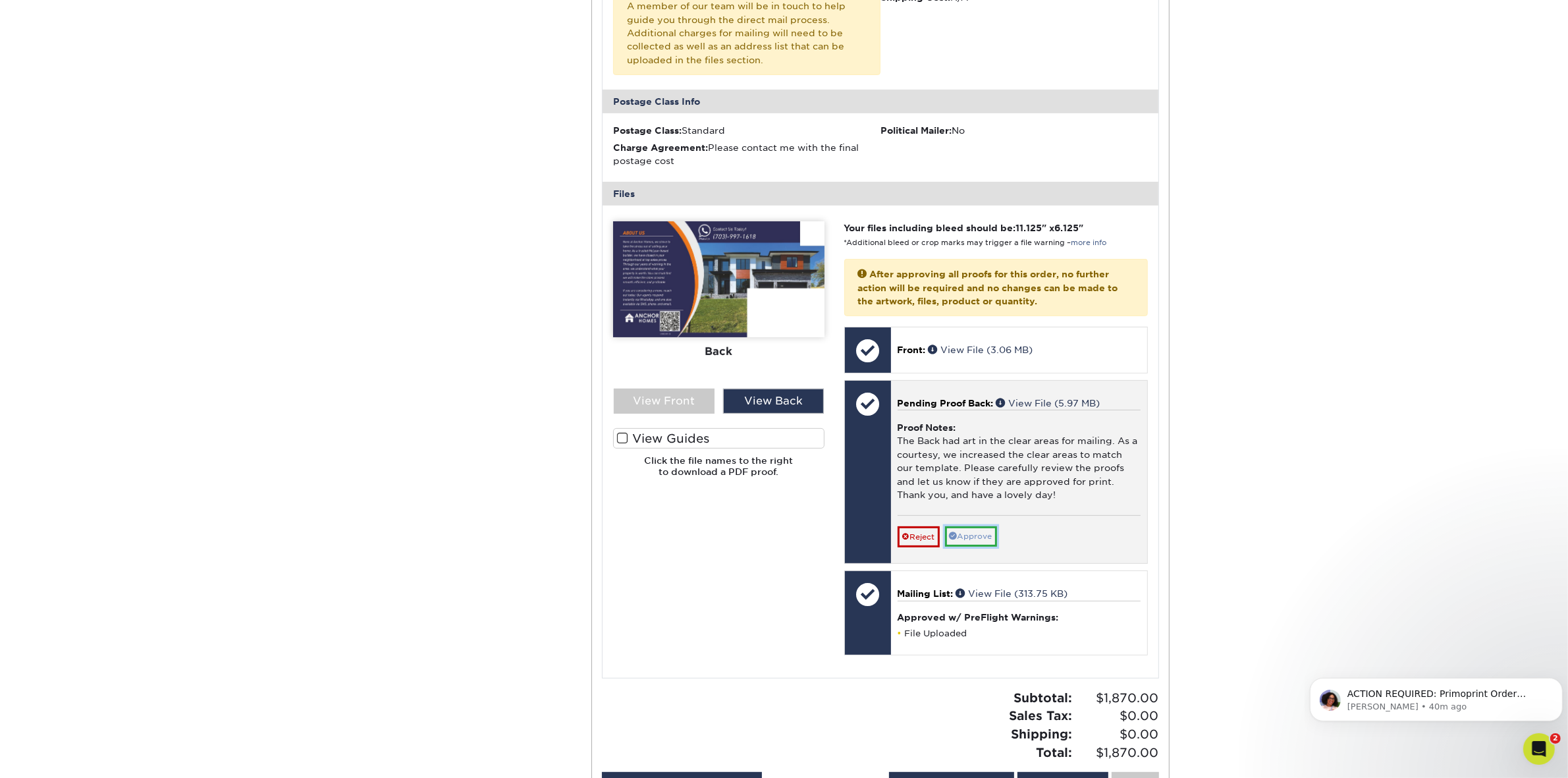
click at [981, 526] on link "Approve" at bounding box center [970, 536] width 52 height 20
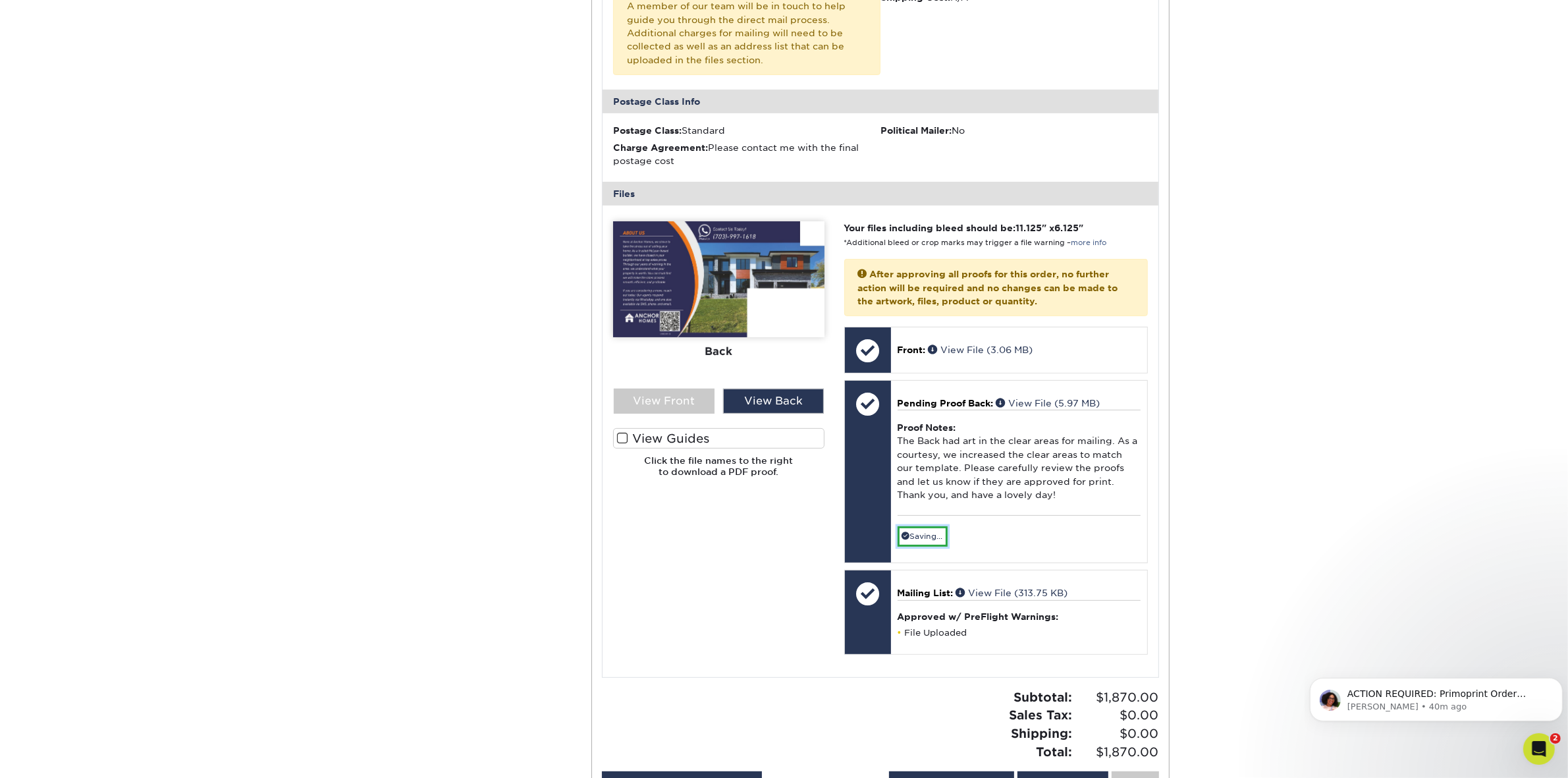
scroll to position [137, 0]
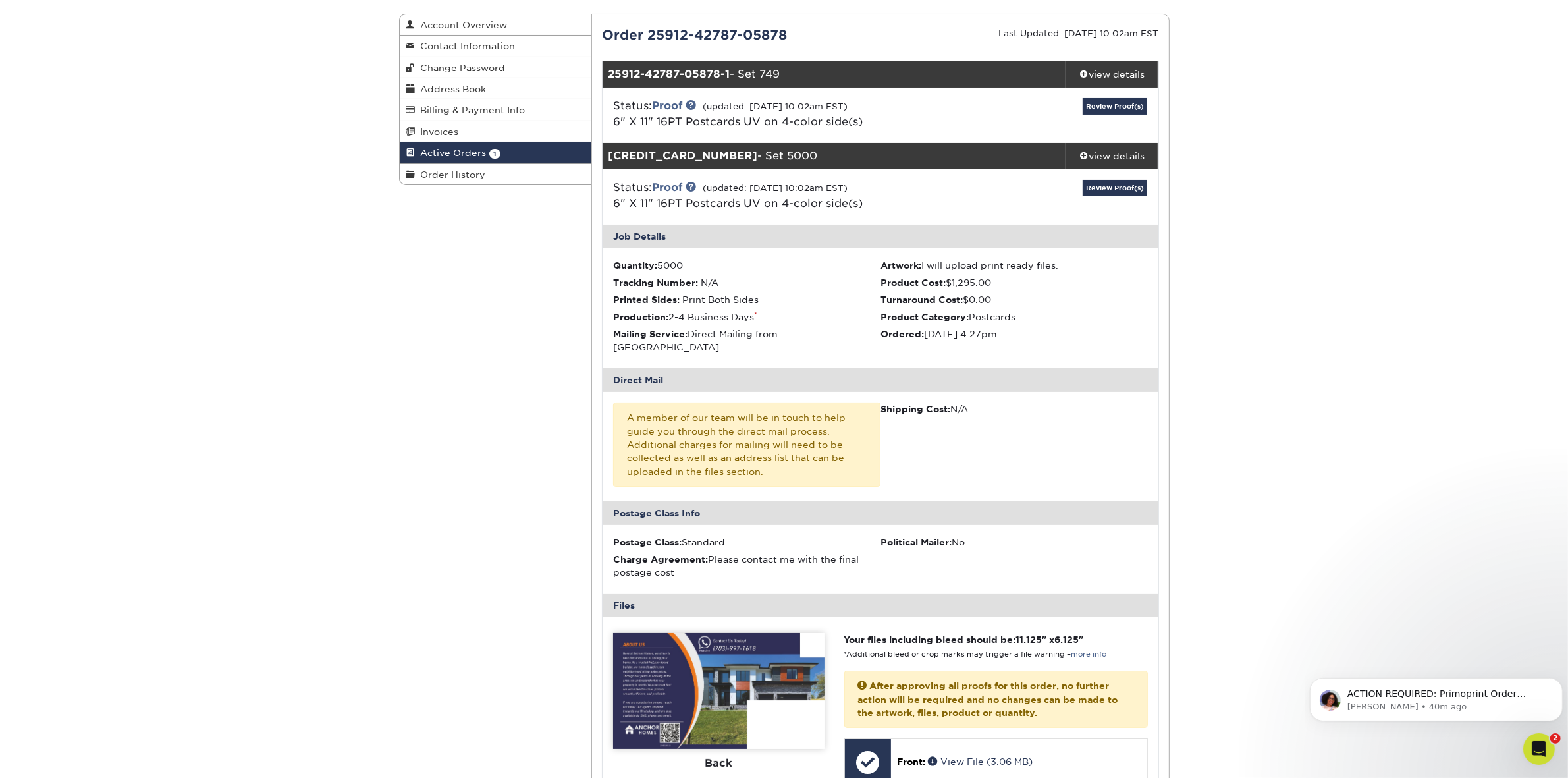
click at [1127, 94] on div "Status: Proof (updated: 09/15/2025 10:02am EST) 6" X 11" 16PT Postcards UV on 4…" at bounding box center [880, 115] width 576 height 55
click at [1116, 106] on link "Review Proof(s)" at bounding box center [1114, 106] width 64 height 17
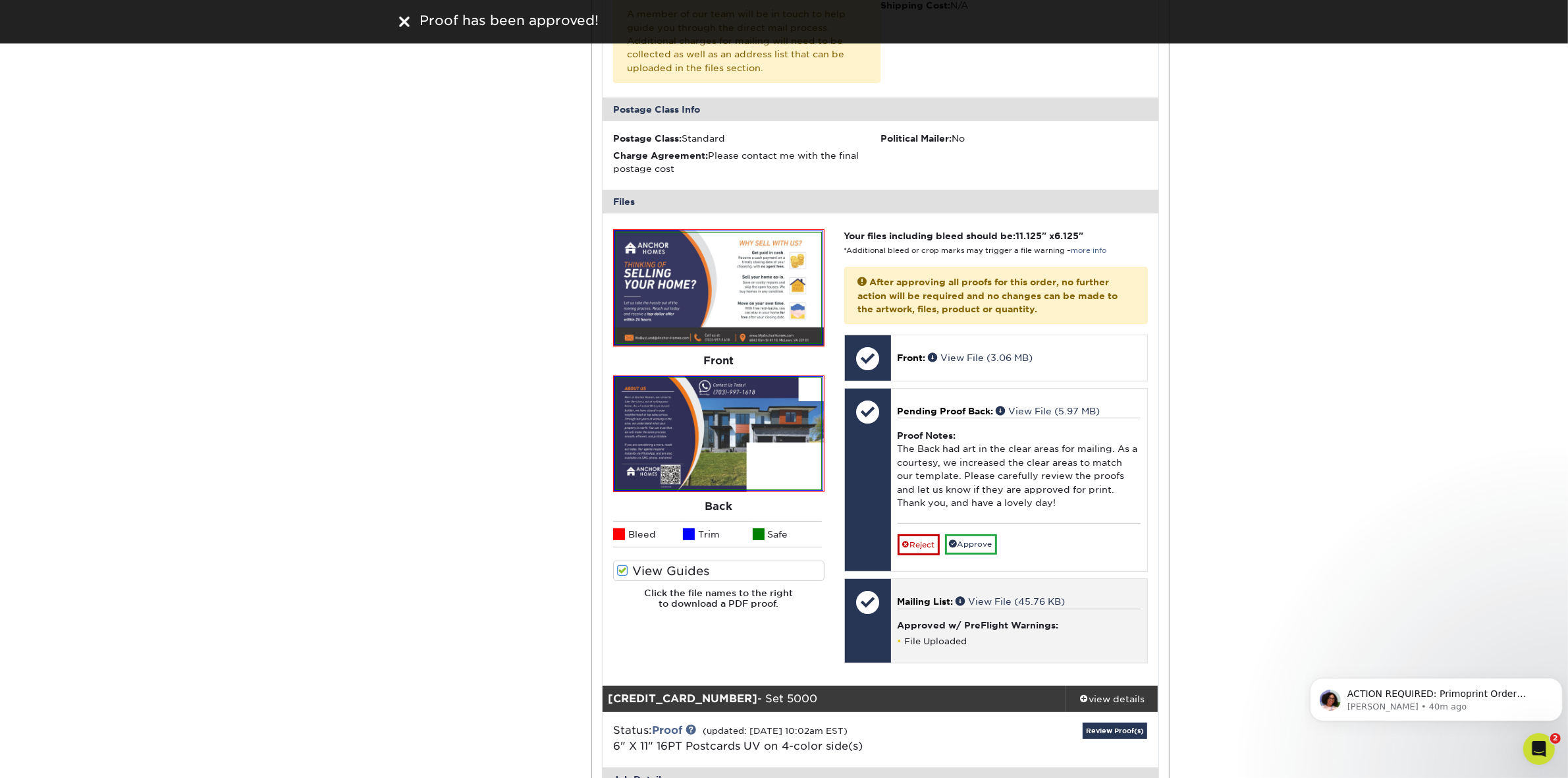
scroll to position [549, 0]
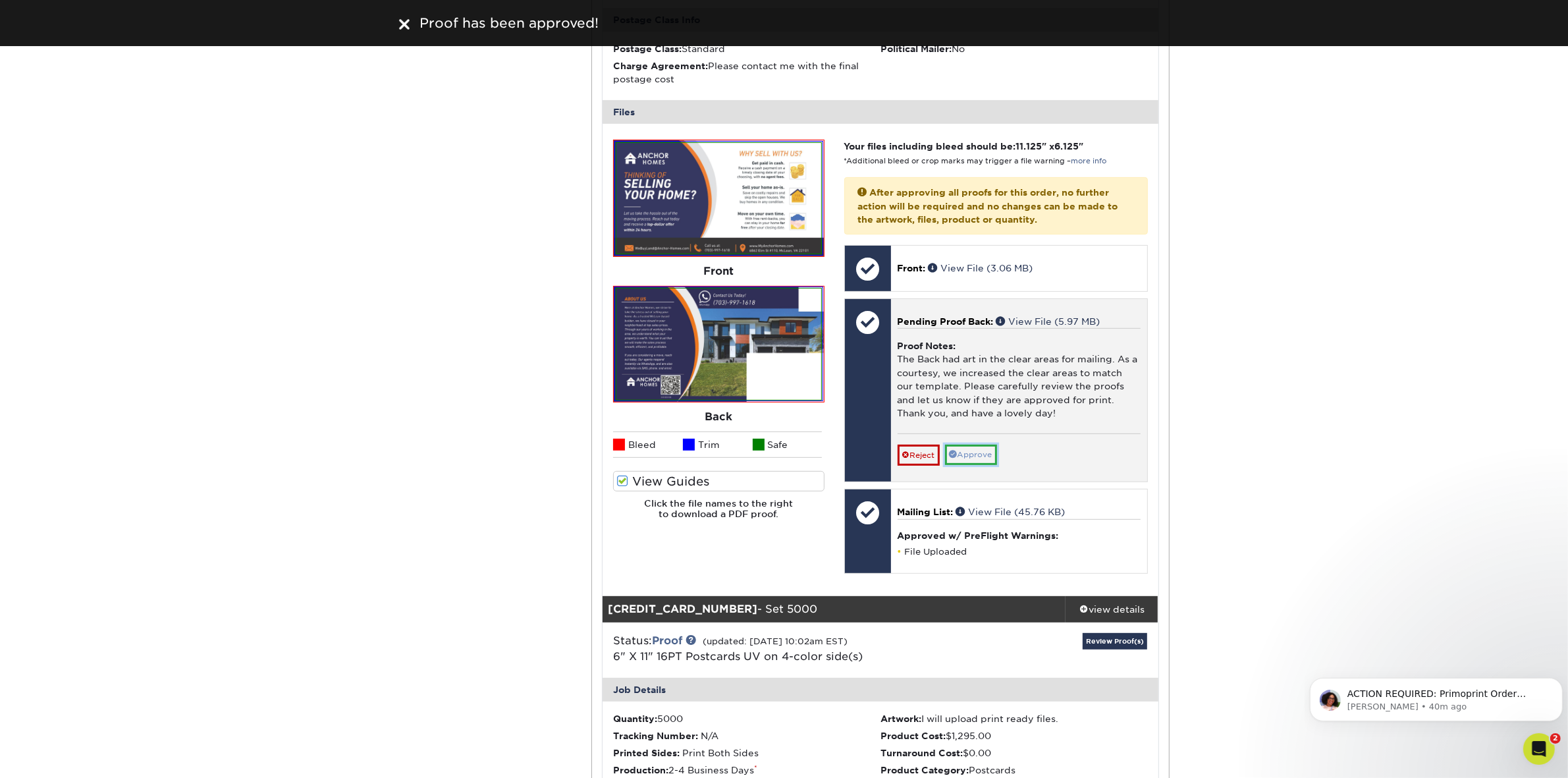
click at [982, 444] on link "Approve" at bounding box center [970, 455] width 52 height 20
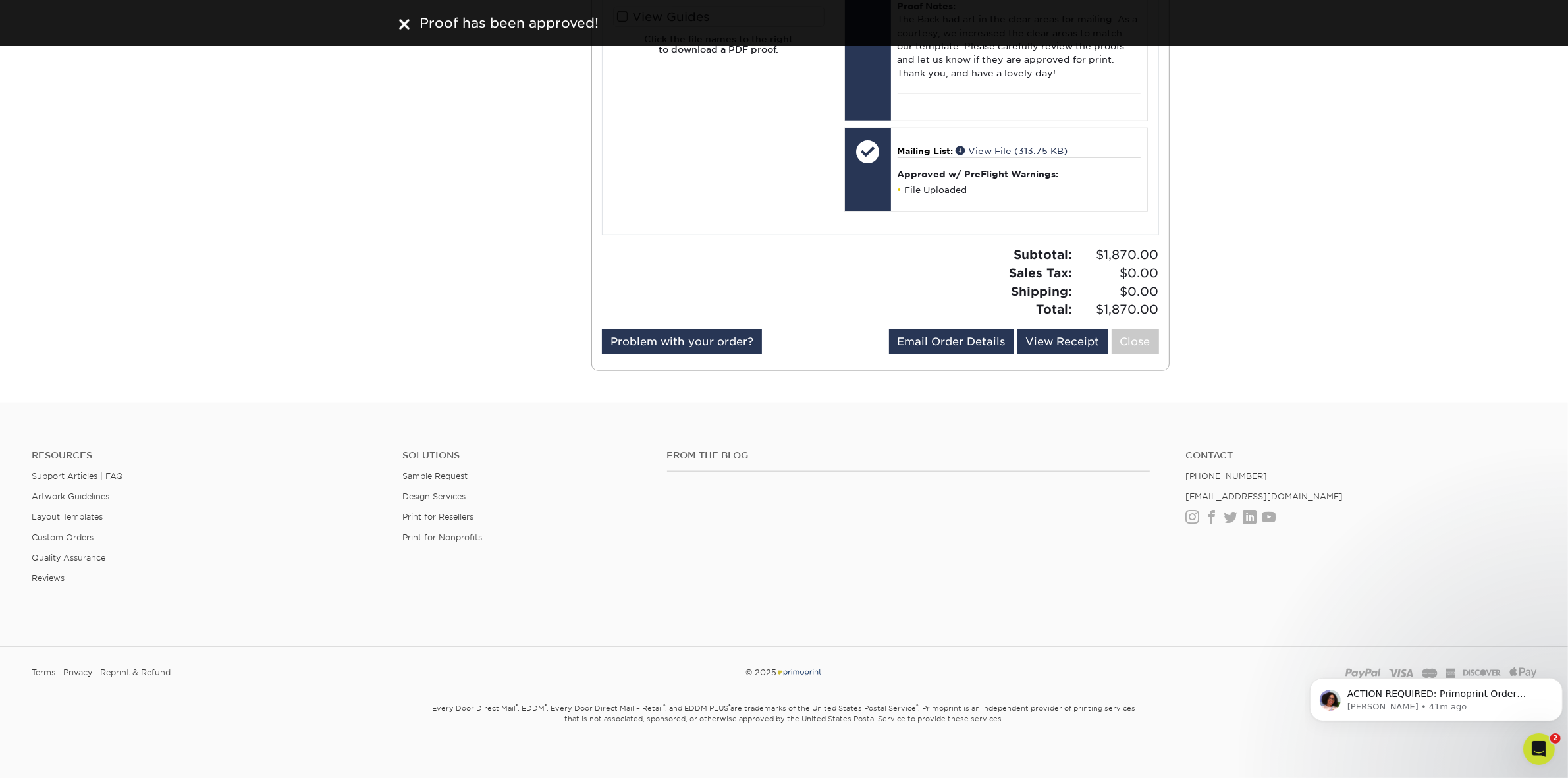
scroll to position [1801, 0]
